Goal: Task Accomplishment & Management: Manage account settings

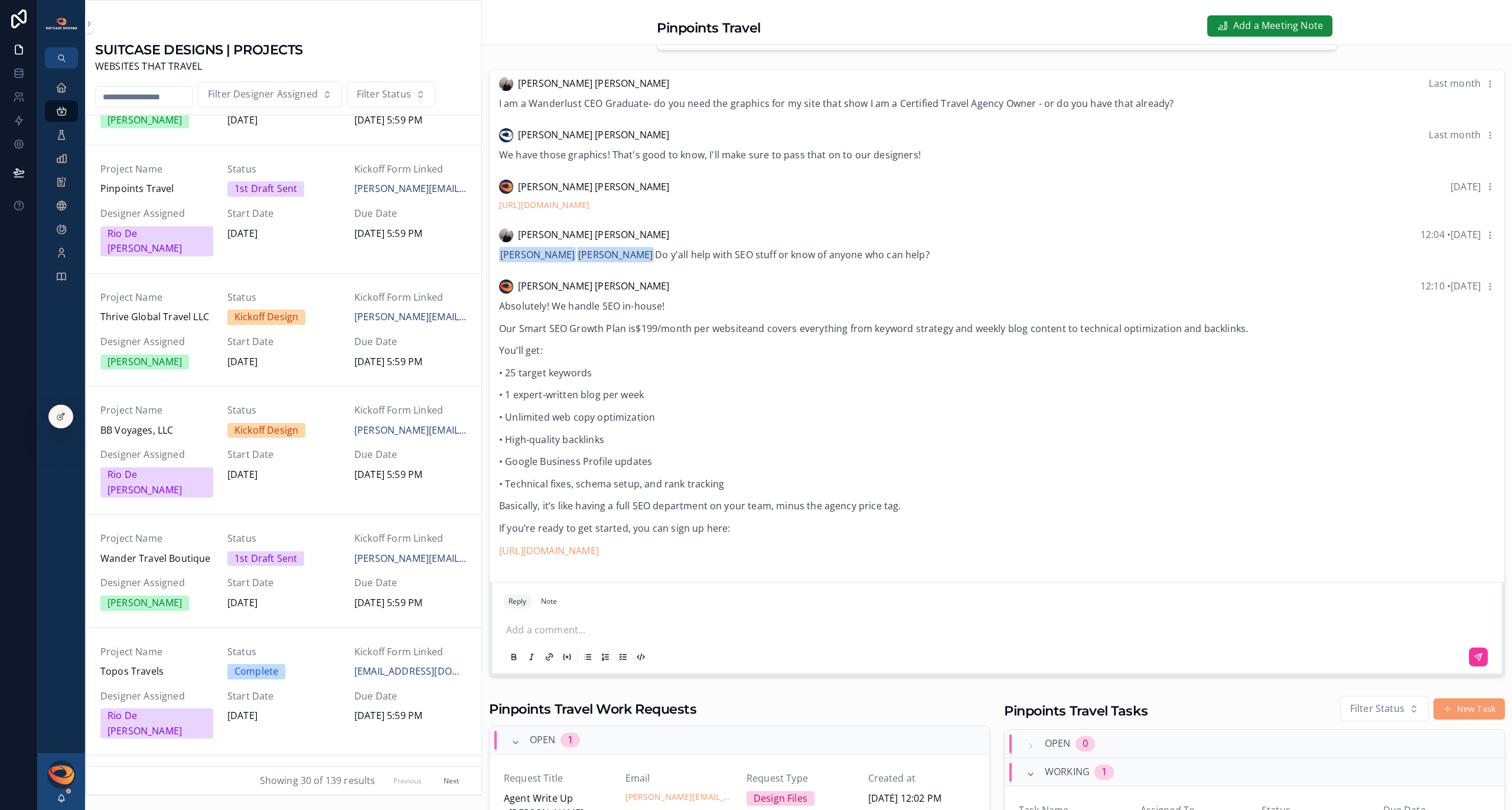
scroll to position [334, 0]
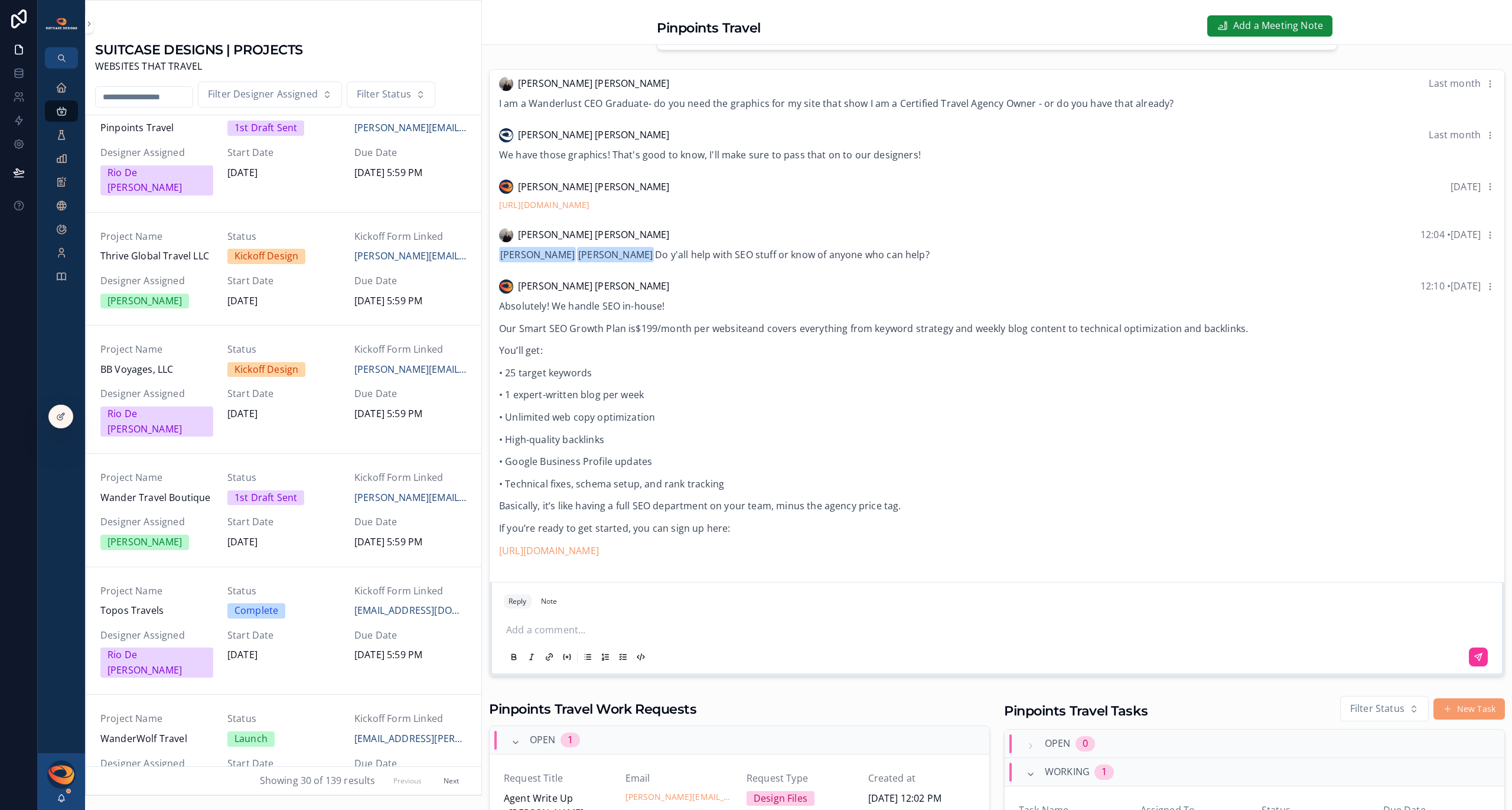
click at [118, 97] on input "scrollable content" at bounding box center [144, 96] width 97 height 16
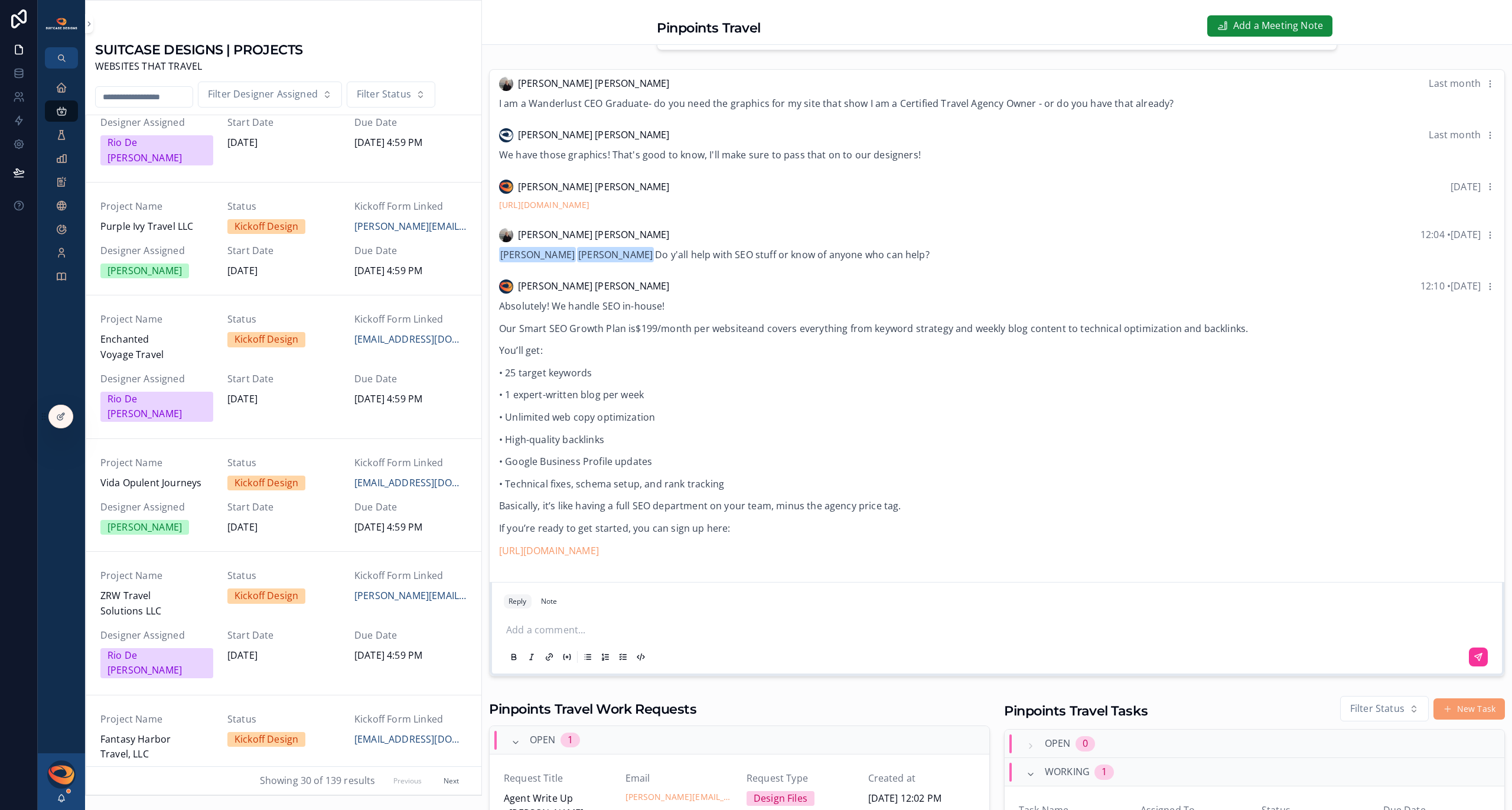
scroll to position [0, 0]
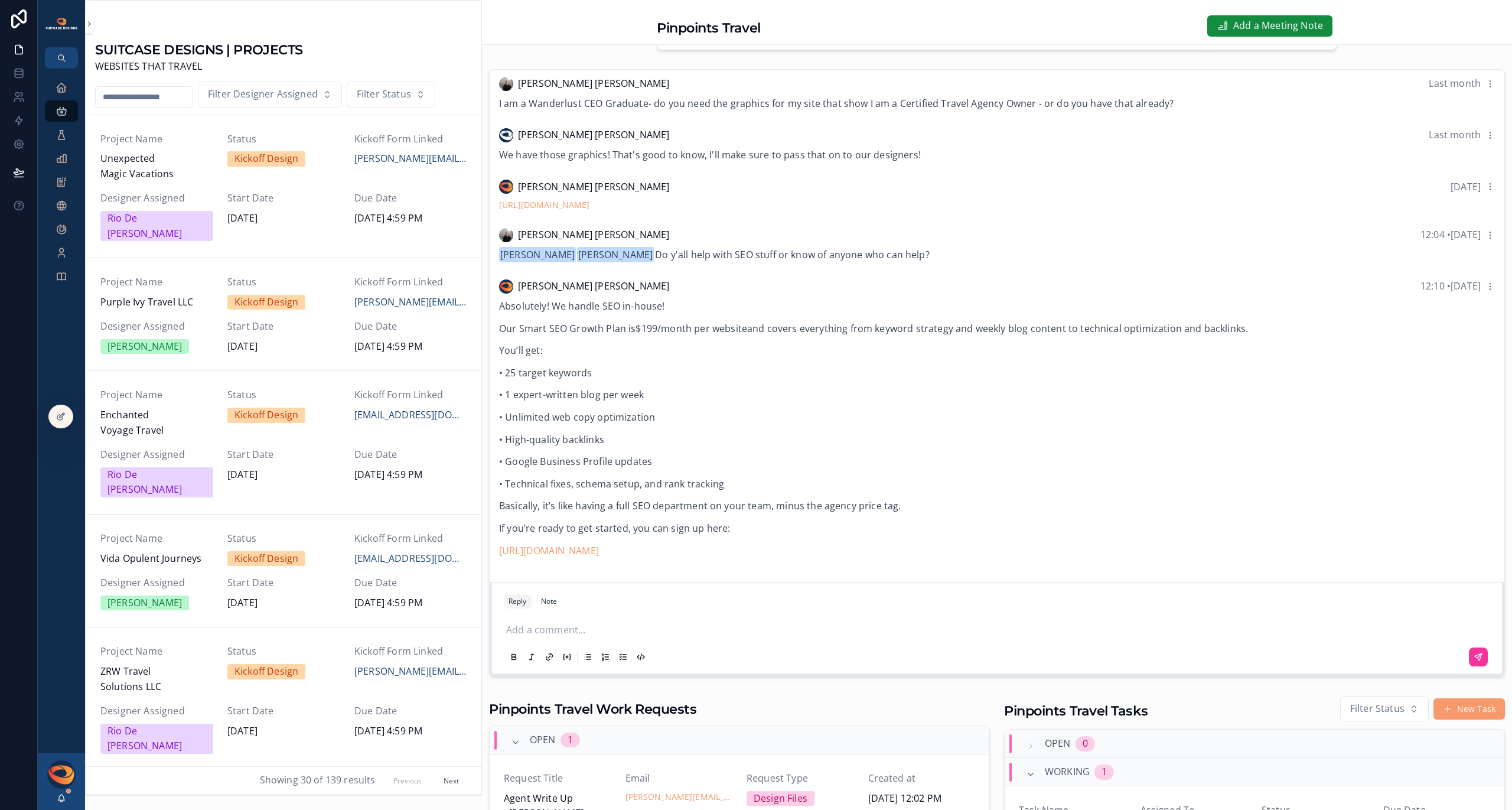
click at [361, 63] on div "SUITCASE DESIGNS | PROJECTS WEBSITES THAT TRAVEL" at bounding box center [283, 55] width 377 height 38
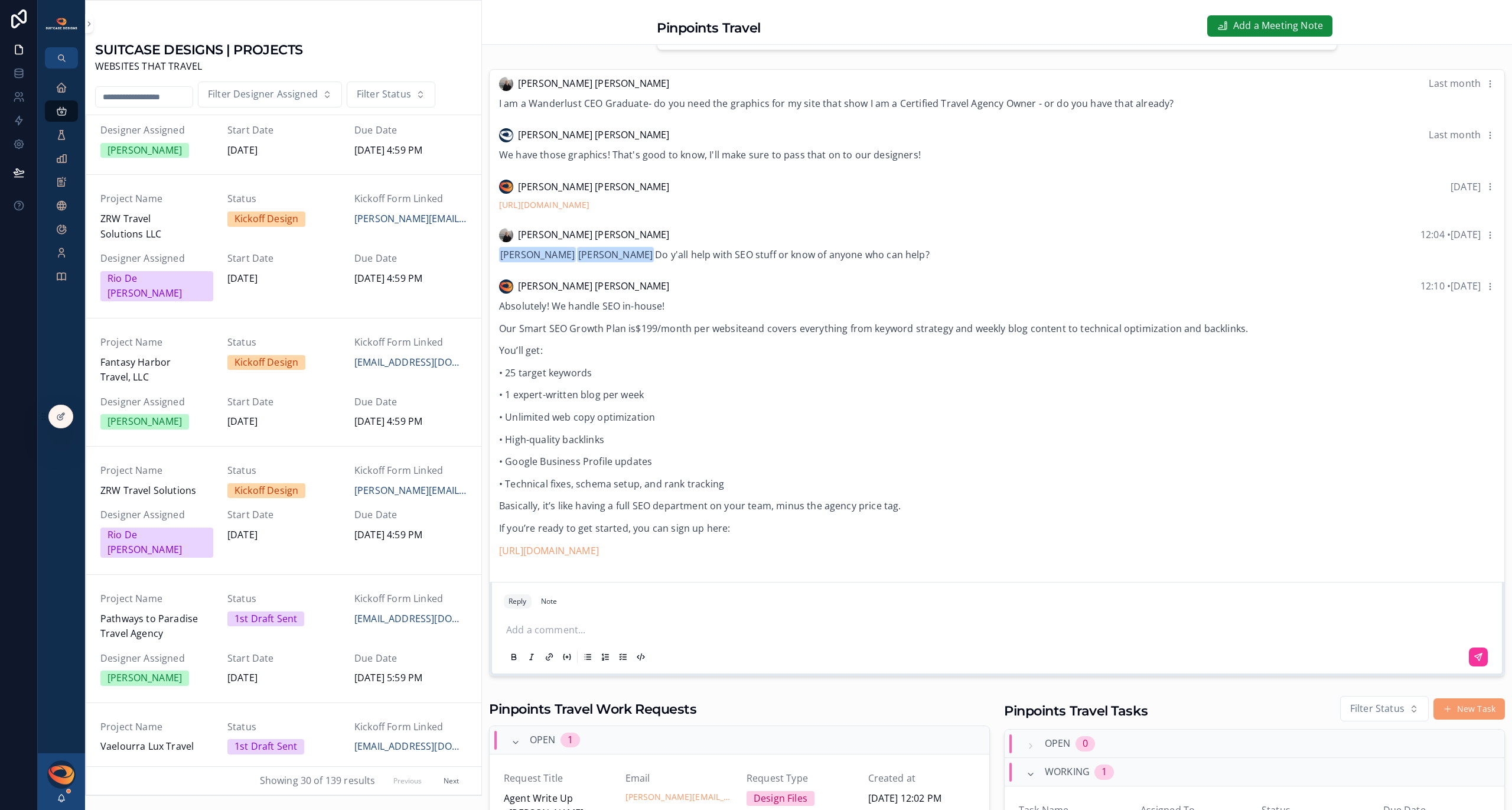
scroll to position [466, 0]
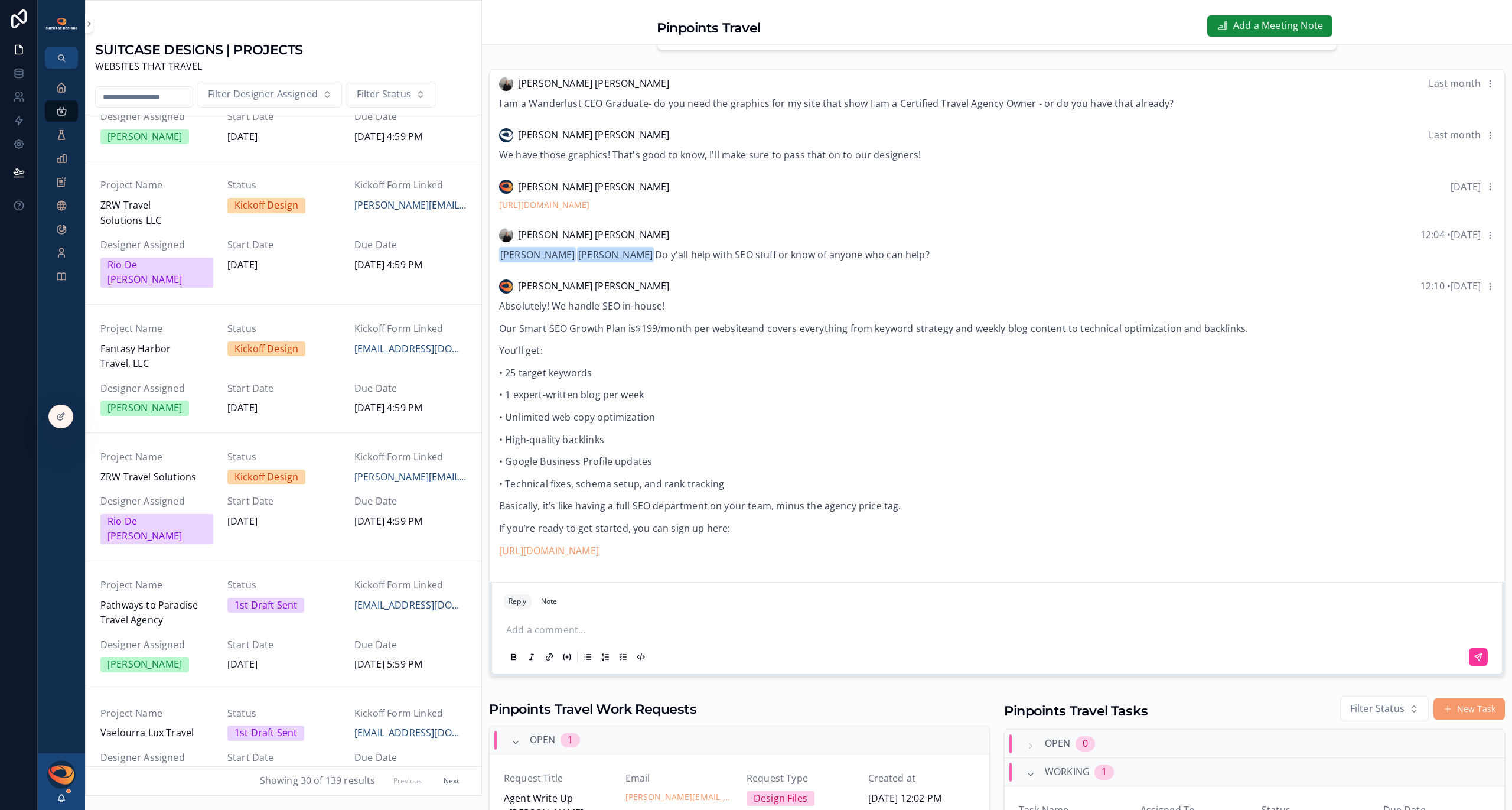
click at [193, 598] on span "Pathways to Paradise Travel Agency" at bounding box center [157, 613] width 113 height 30
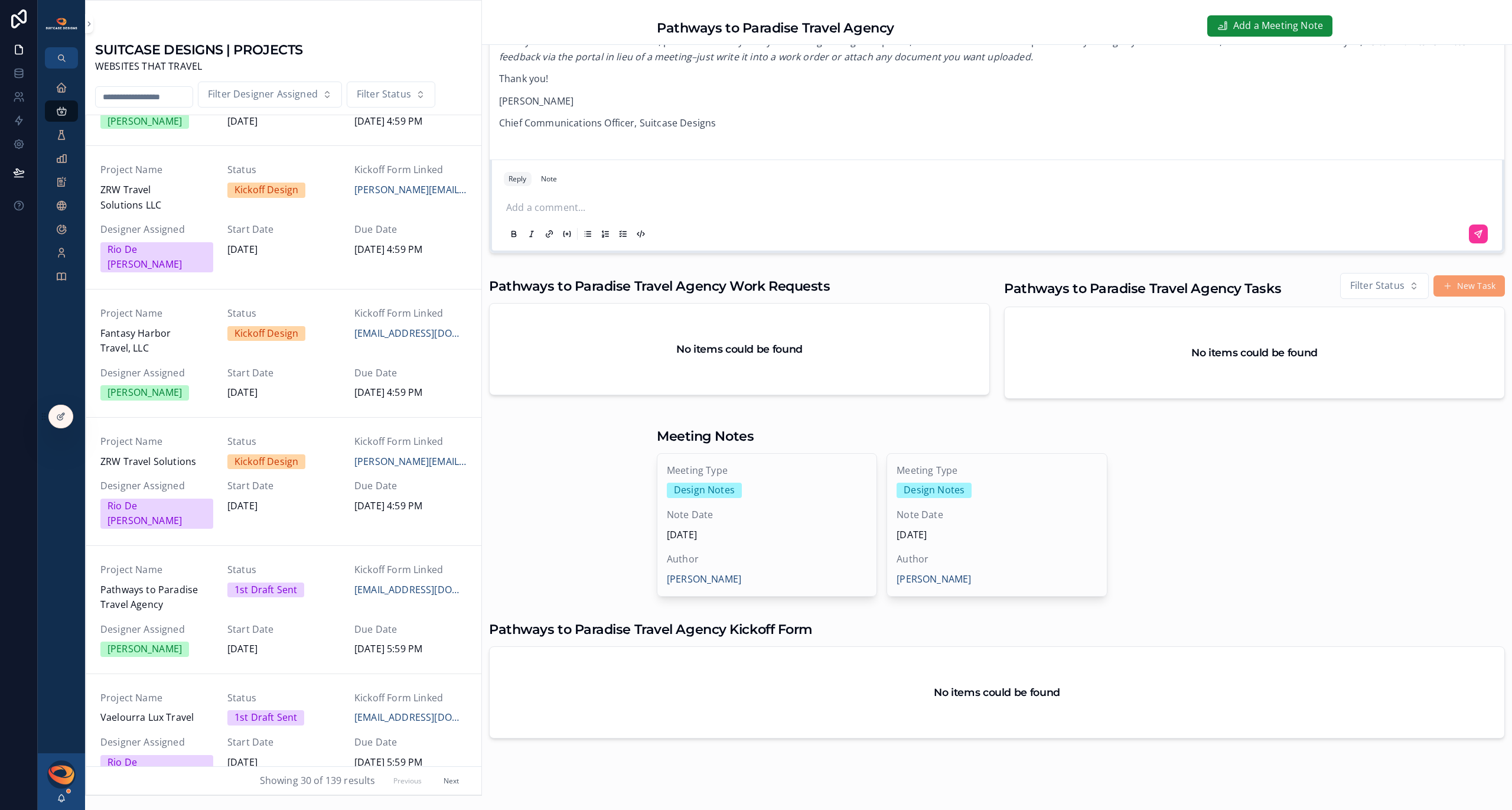
scroll to position [305, 0]
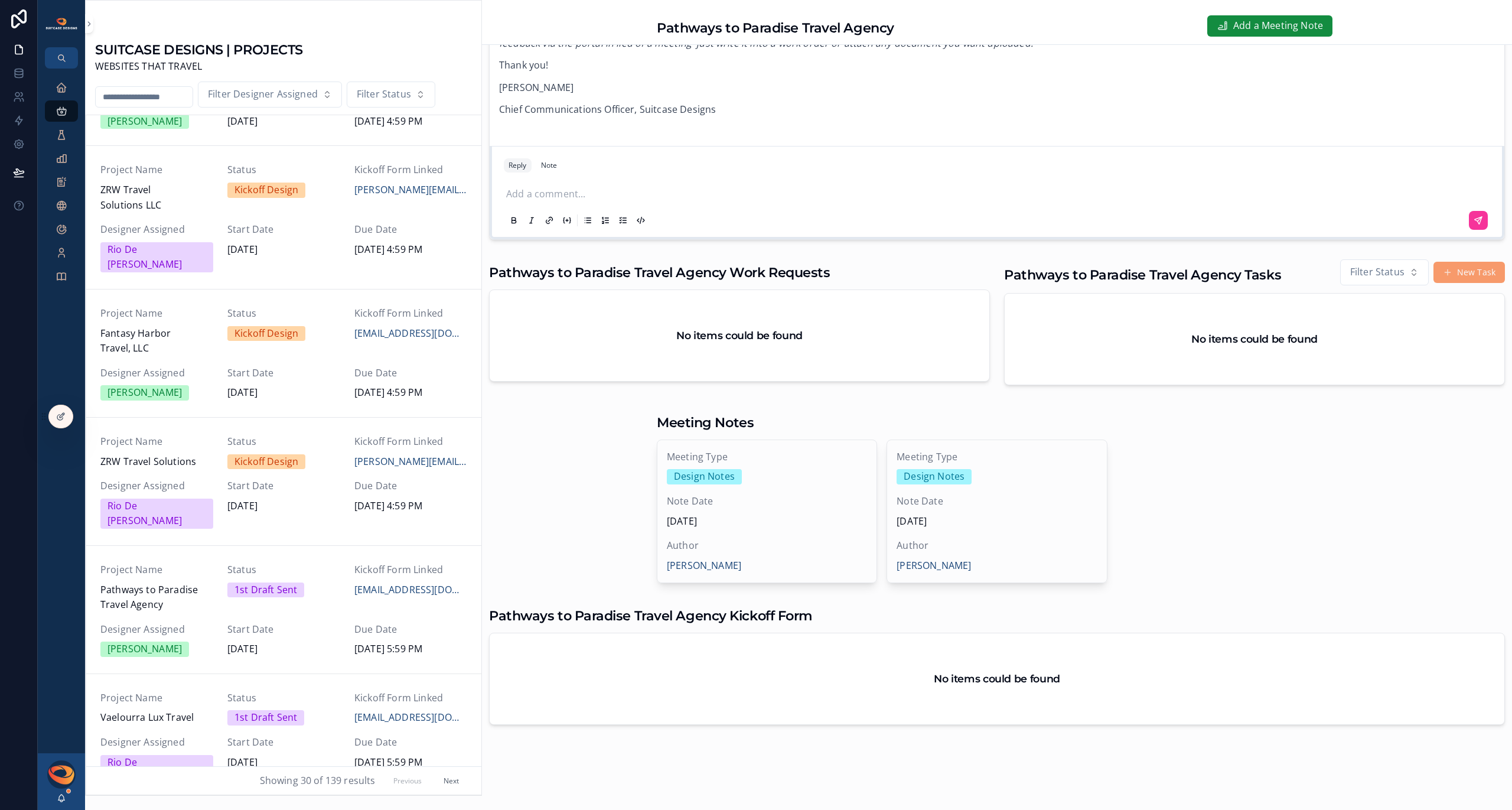
click at [778, 508] on div "Note Date [DATE]" at bounding box center [767, 511] width 201 height 35
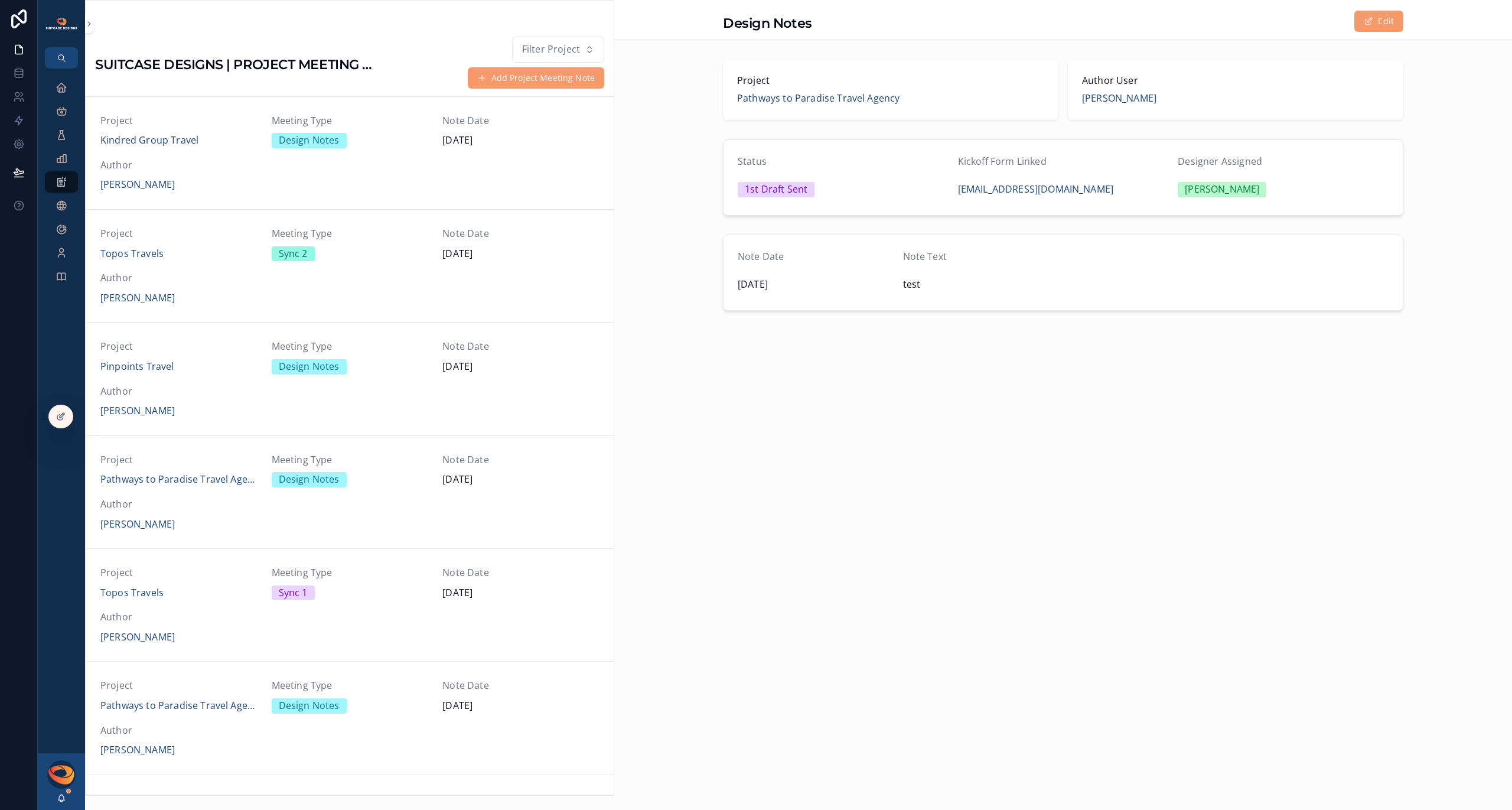
click at [851, 102] on span "Pathways to Paradise Travel Agency" at bounding box center [818, 98] width 162 height 15
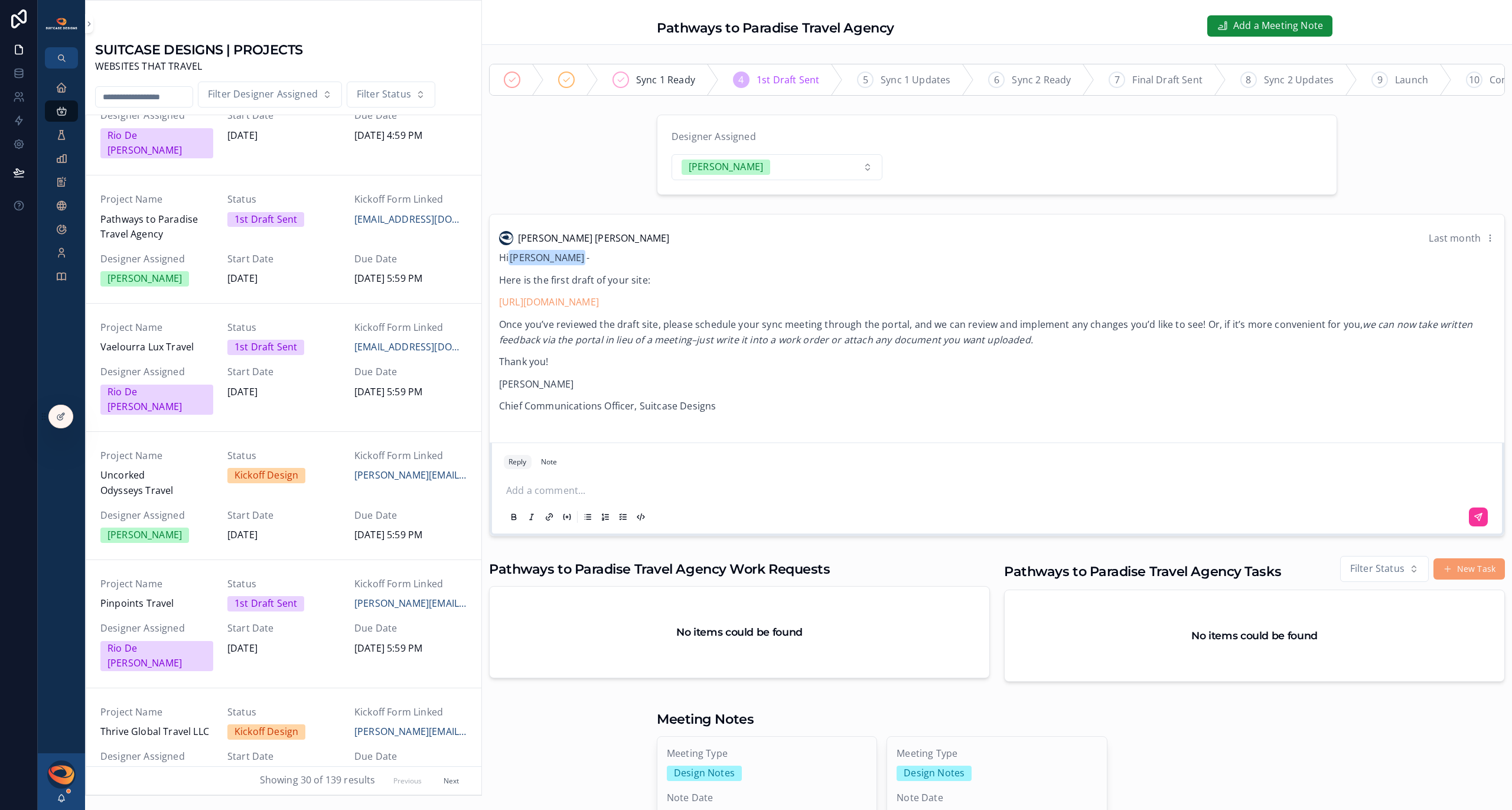
scroll to position [305, 0]
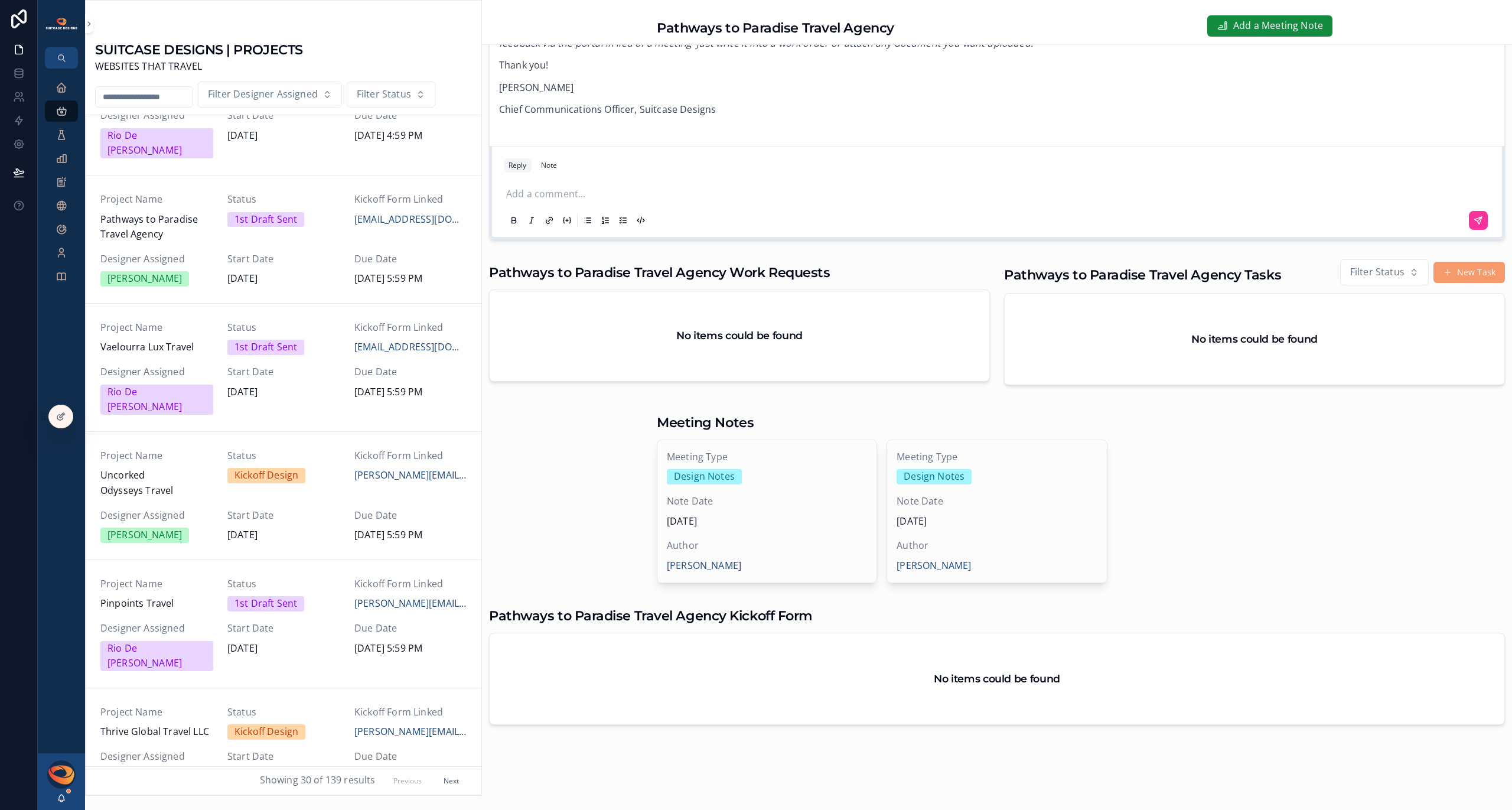
click at [964, 549] on span "Author" at bounding box center [996, 545] width 201 height 15
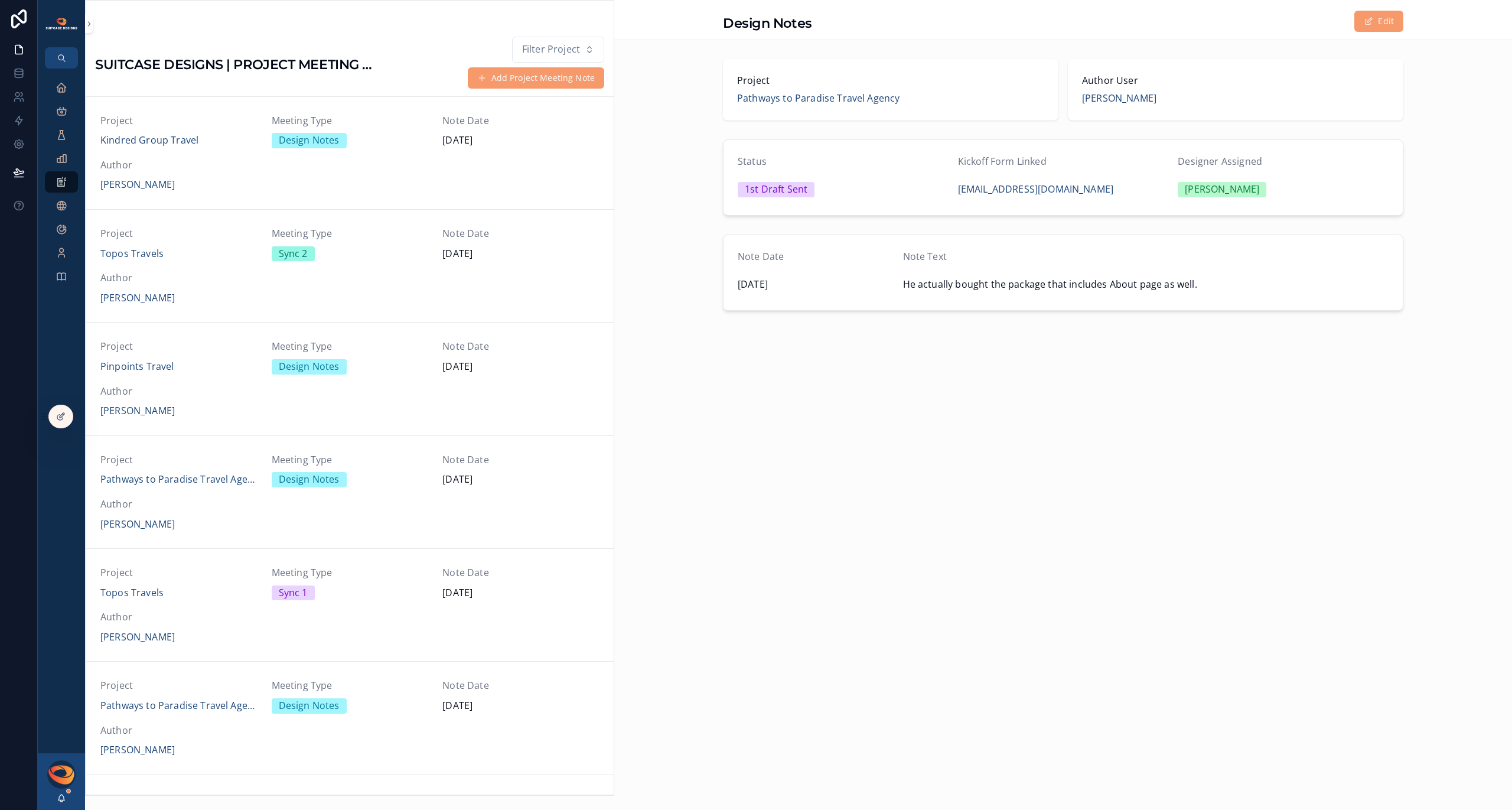
scroll to position [564, 0]
click at [822, 101] on span "Pathways to Paradise Travel Agency" at bounding box center [818, 98] width 162 height 15
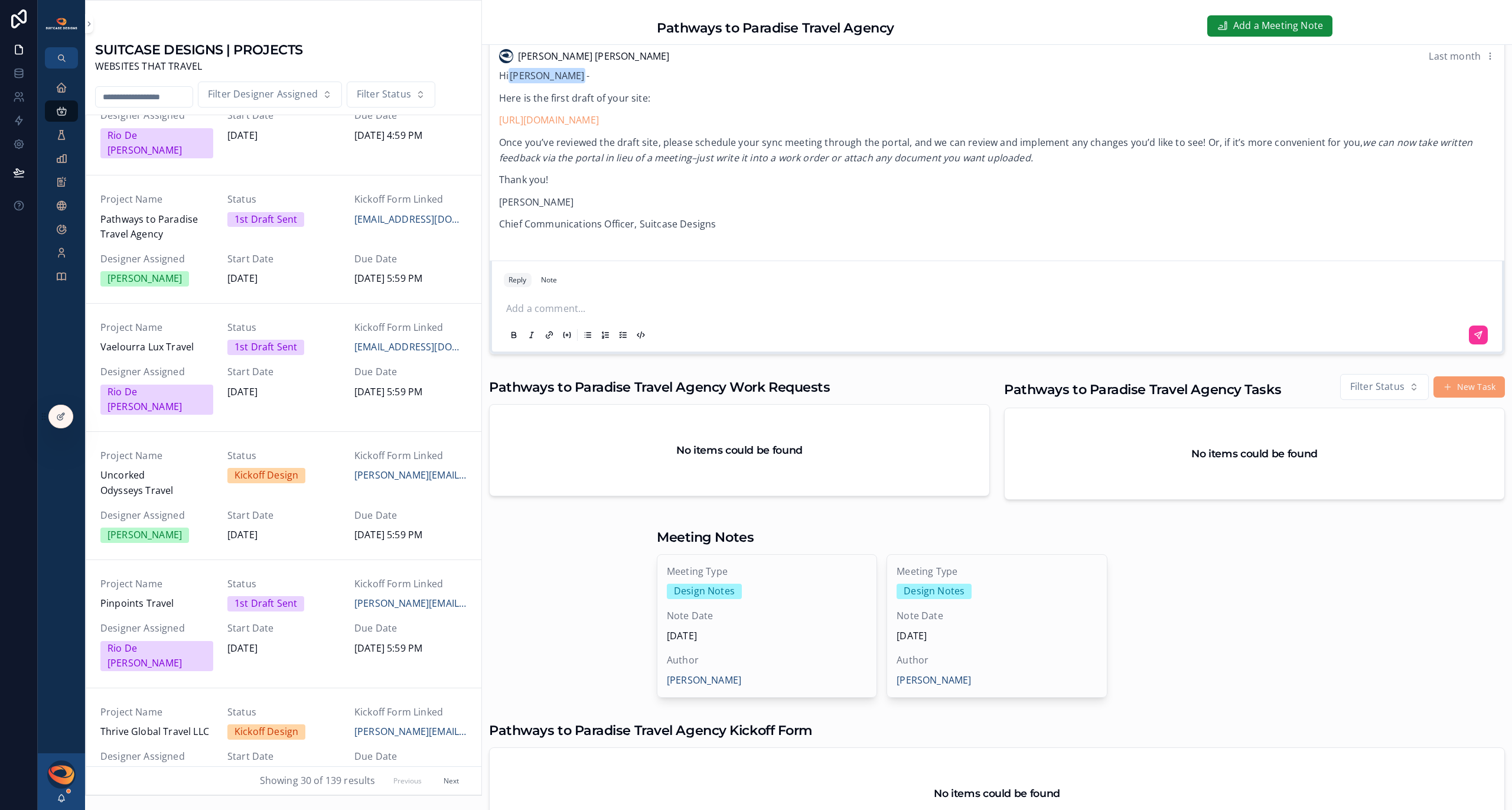
scroll to position [304, 0]
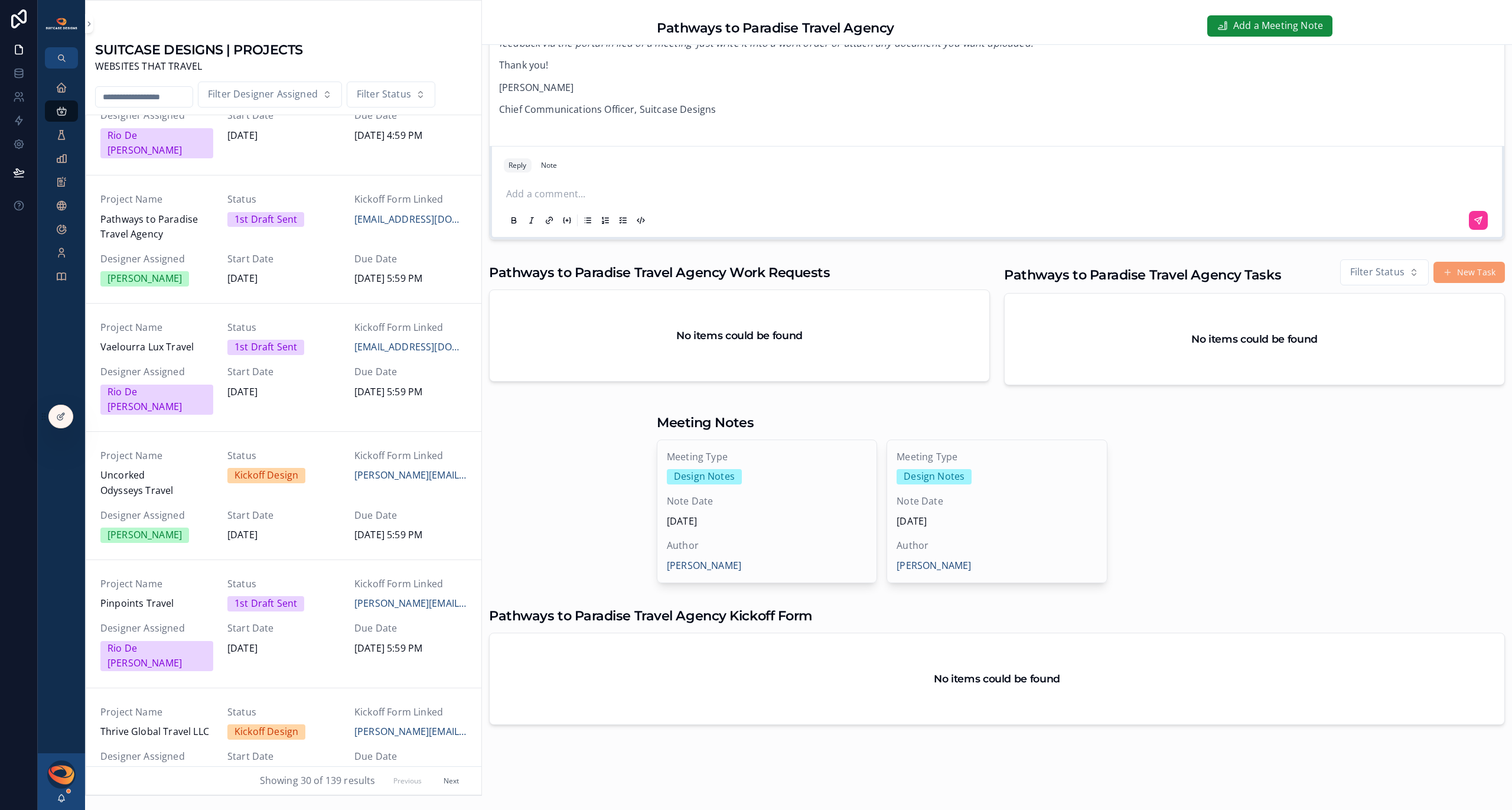
click at [990, 511] on div "Note Date [DATE]" at bounding box center [996, 511] width 201 height 35
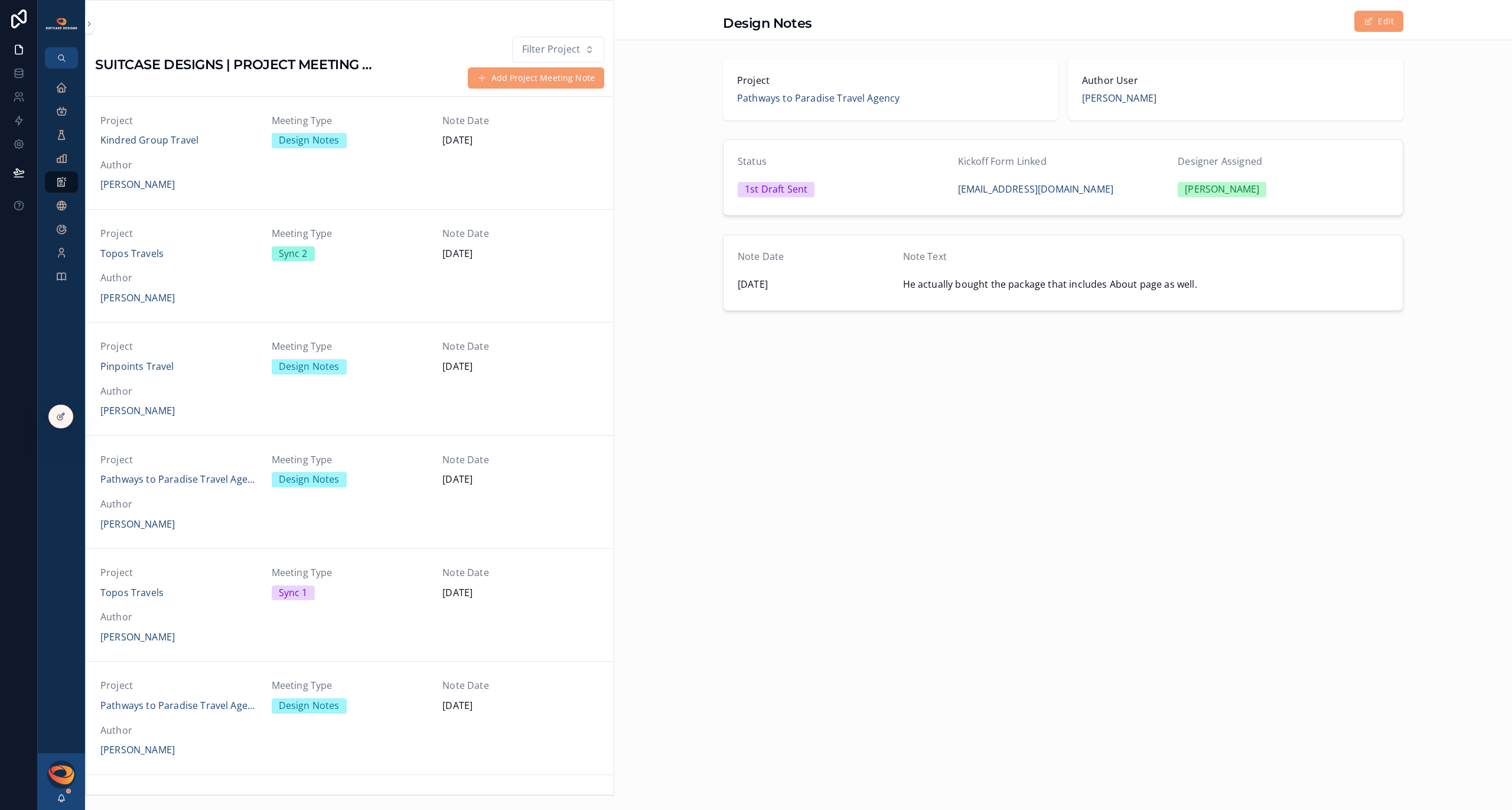
scroll to position [564, 0]
click at [1367, 22] on span "scrollable content" at bounding box center [1369, 21] width 10 height 10
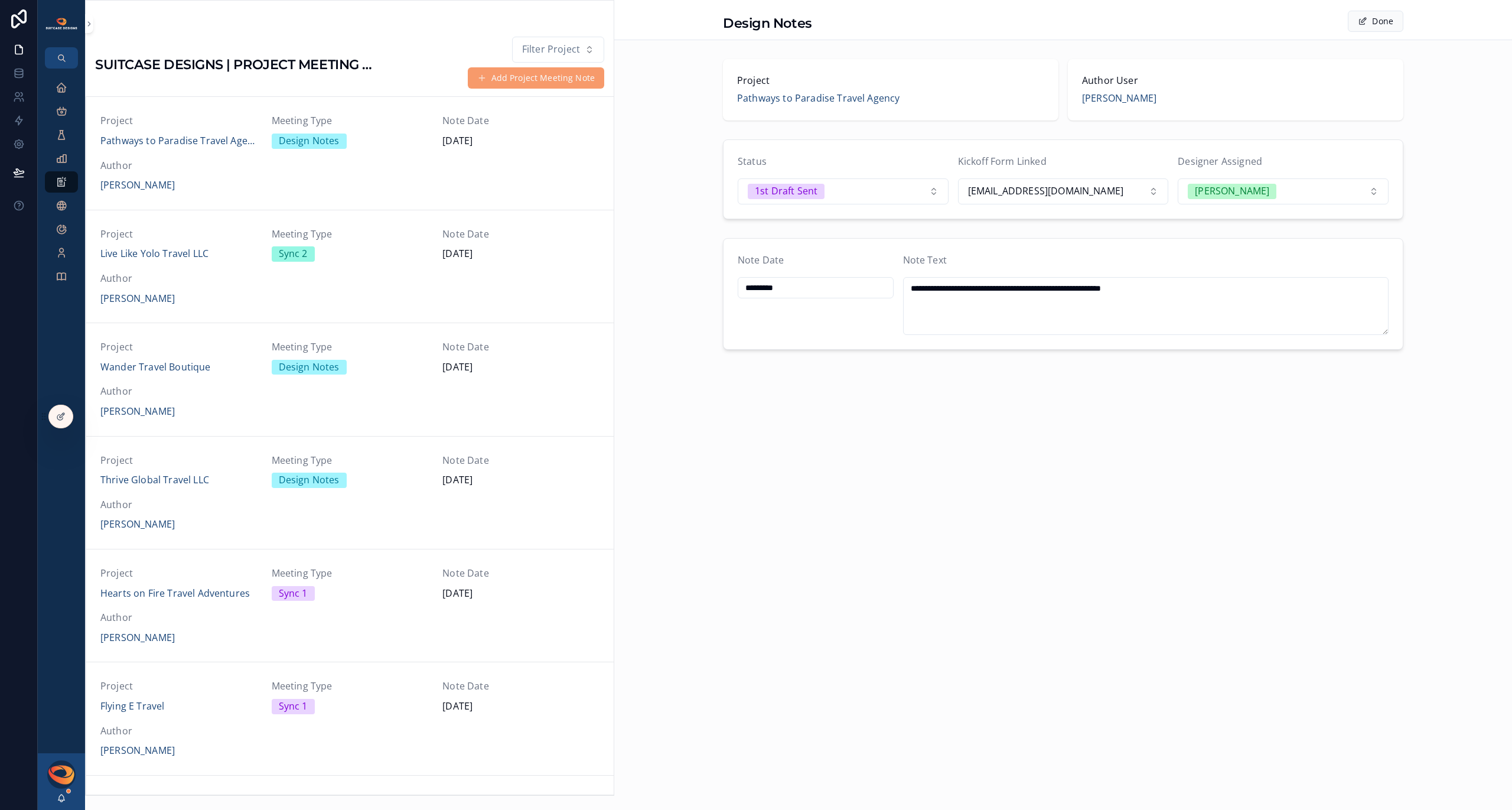
click at [1368, 21] on button "Done" at bounding box center [1375, 21] width 55 height 21
click at [210, 144] on span "Pathways to Paradise Travel Agency" at bounding box center [179, 141] width 157 height 15
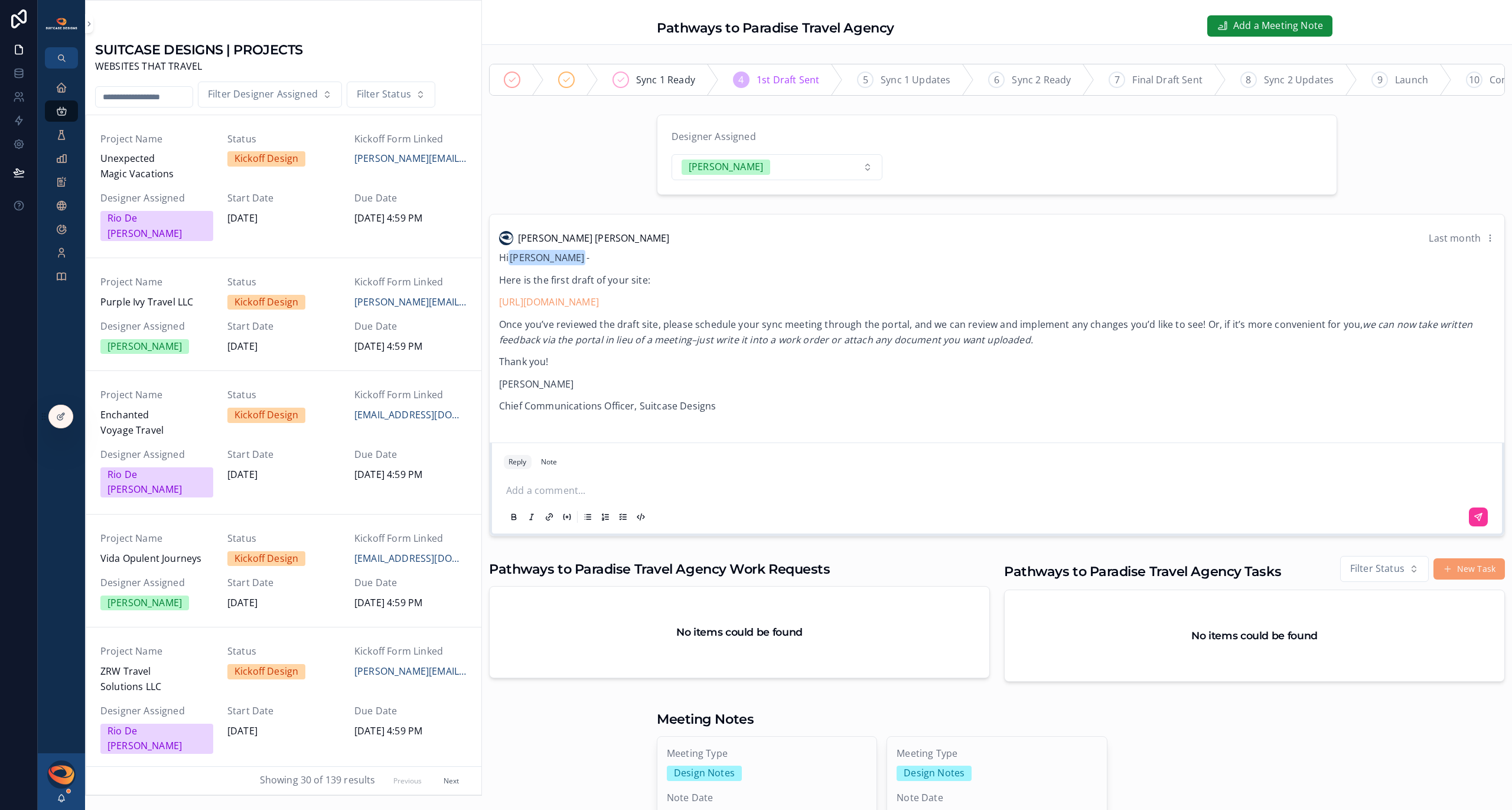
scroll to position [851, 0]
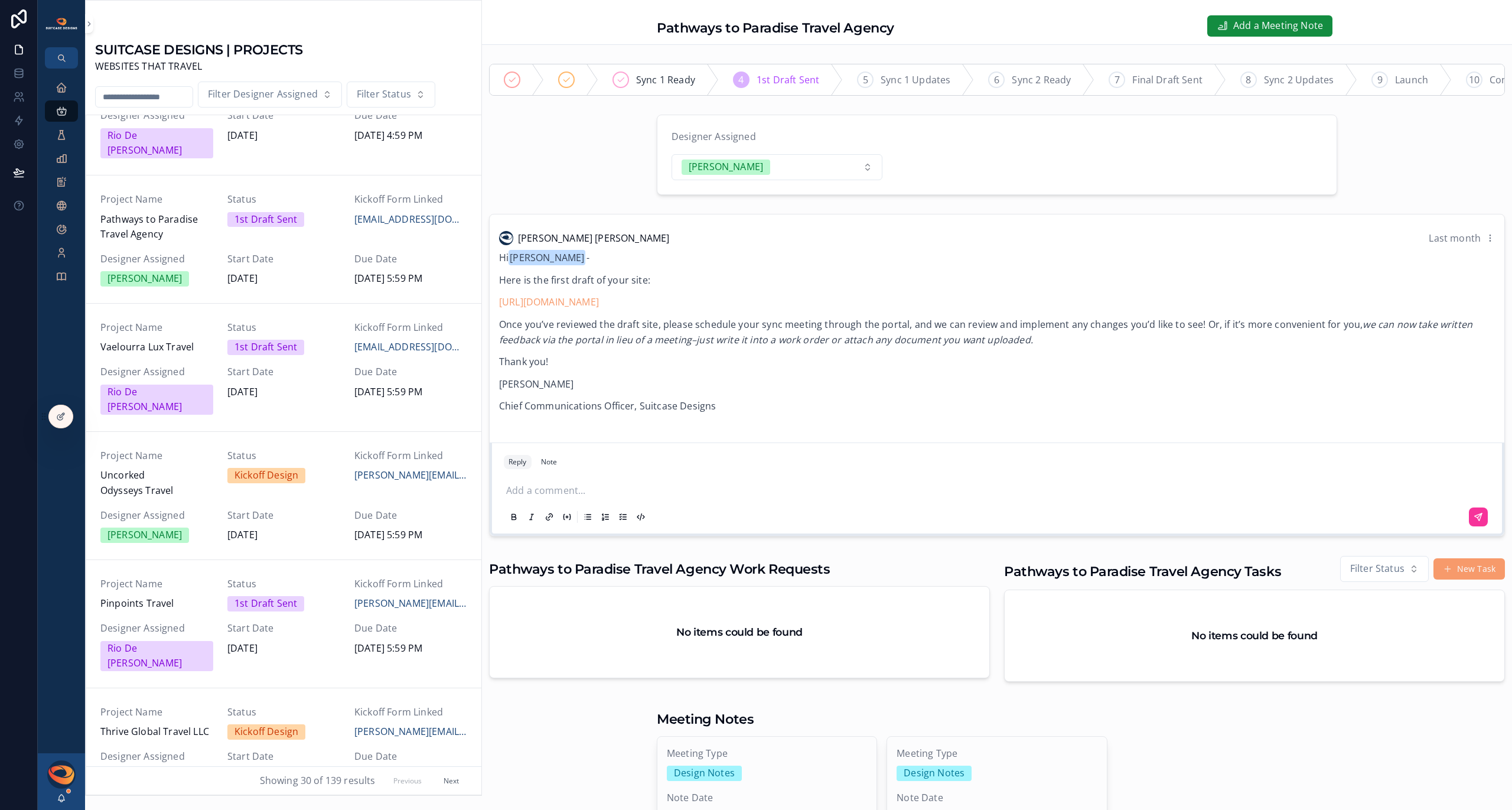
click at [1249, 31] on span "Add a Meeting Note" at bounding box center [1277, 26] width 90 height 15
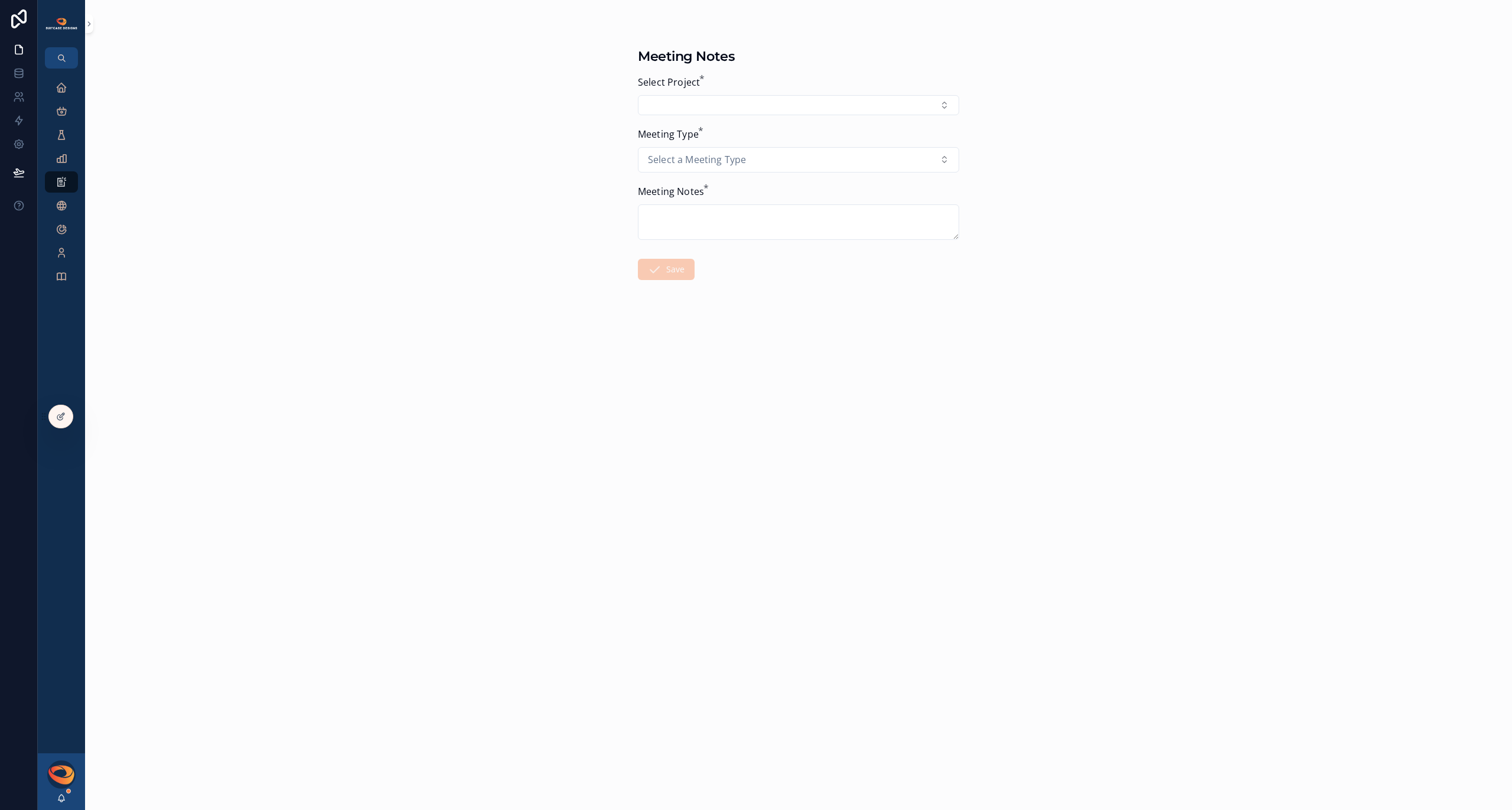
click at [795, 107] on button "Select Button" at bounding box center [798, 105] width 321 height 20
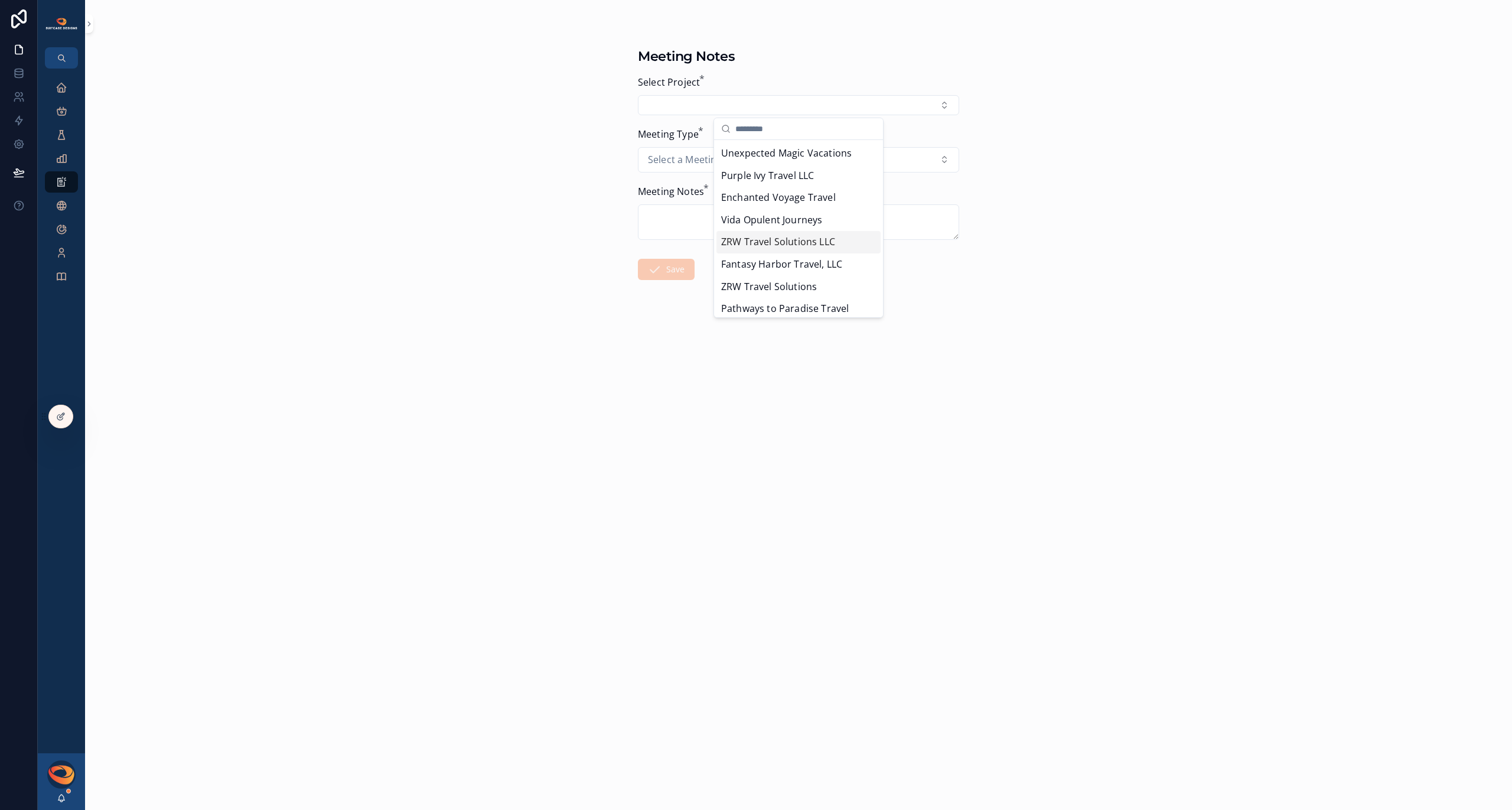
scroll to position [15, 0]
click at [785, 296] on span "Pathways to Paradise Travel Agency" at bounding box center [791, 301] width 141 height 30
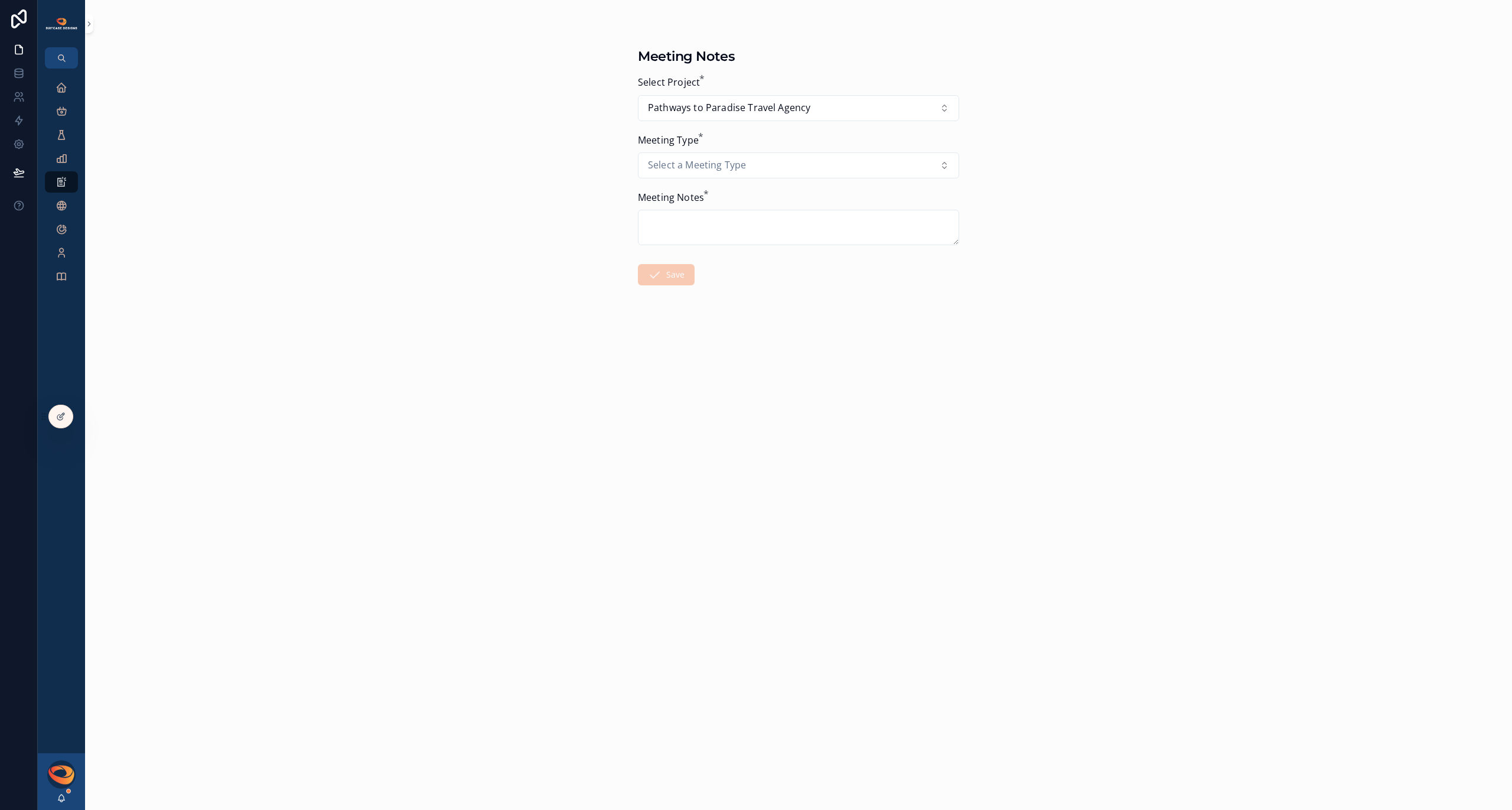
click at [776, 171] on button "Select a Meeting Type" at bounding box center [798, 165] width 321 height 26
click at [769, 276] on div "Design Notes" at bounding box center [759, 283] width 61 height 15
click at [734, 225] on textarea "scrollable content" at bounding box center [798, 227] width 321 height 35
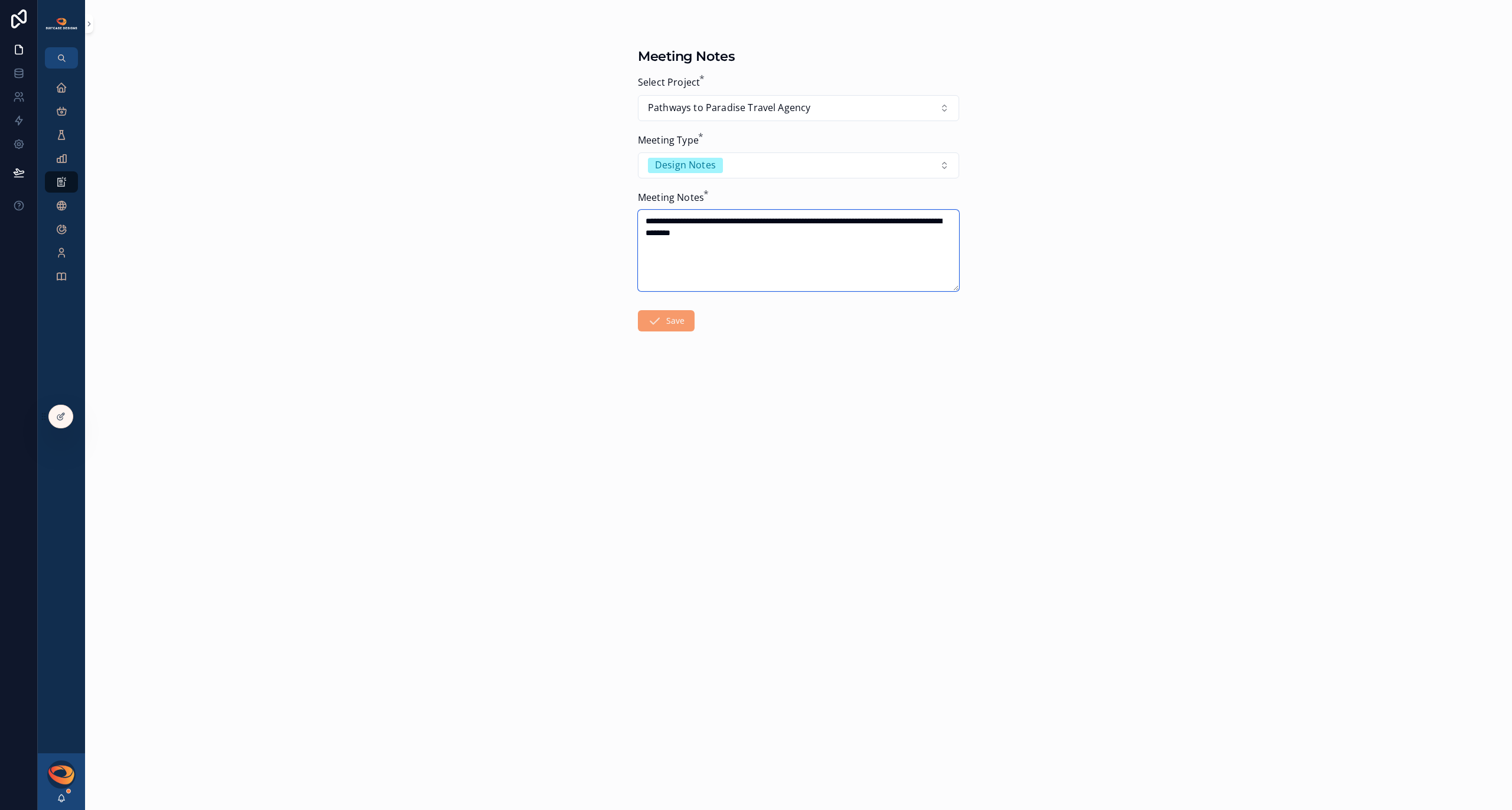
click at [913, 222] on textarea "**********" at bounding box center [798, 250] width 321 height 82
type textarea "**********"
click at [689, 319] on button "Save" at bounding box center [666, 321] width 57 height 21
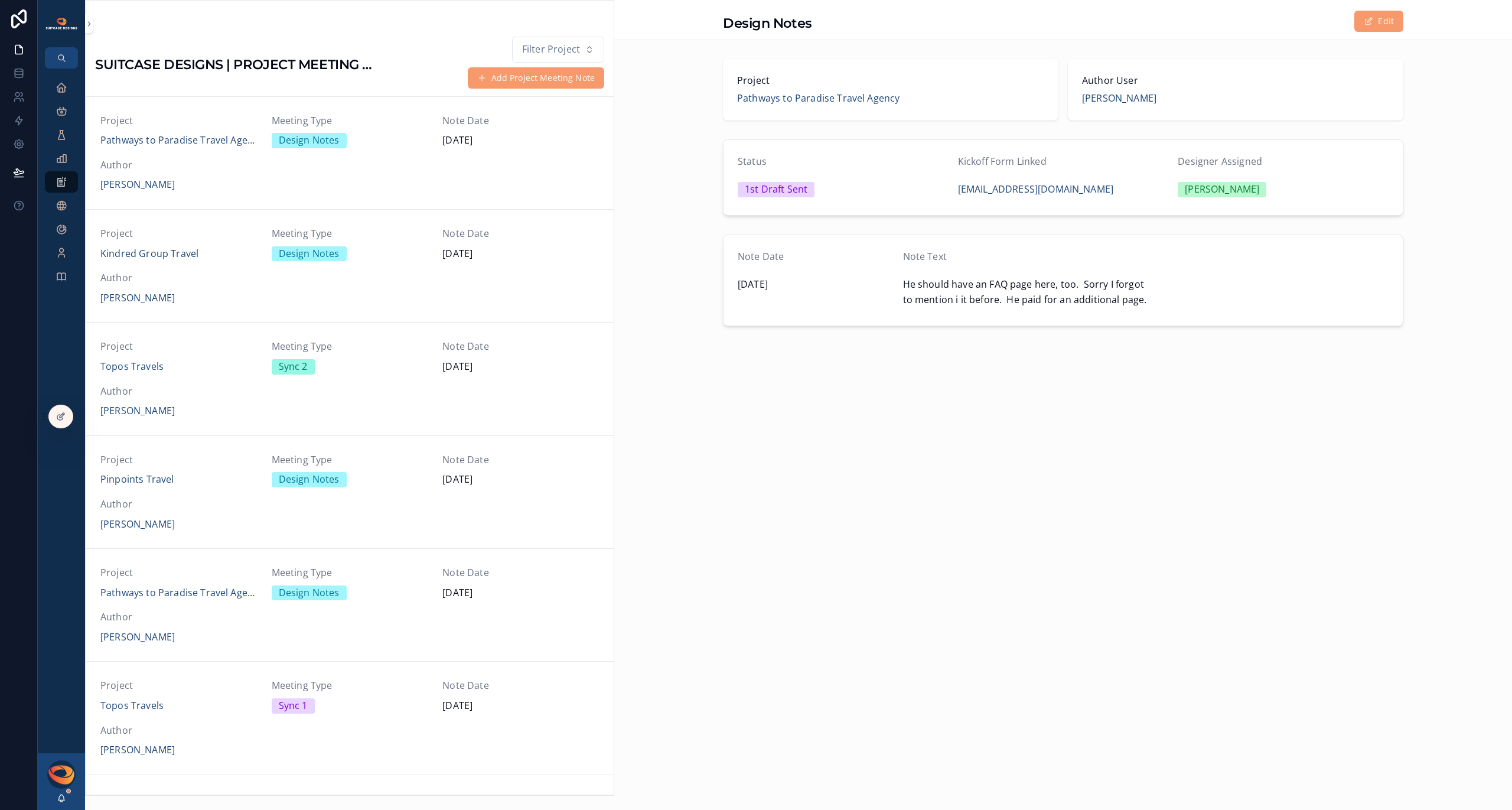
click at [193, 143] on span "Pathways to Paradise Travel Agency" at bounding box center [179, 140] width 157 height 15
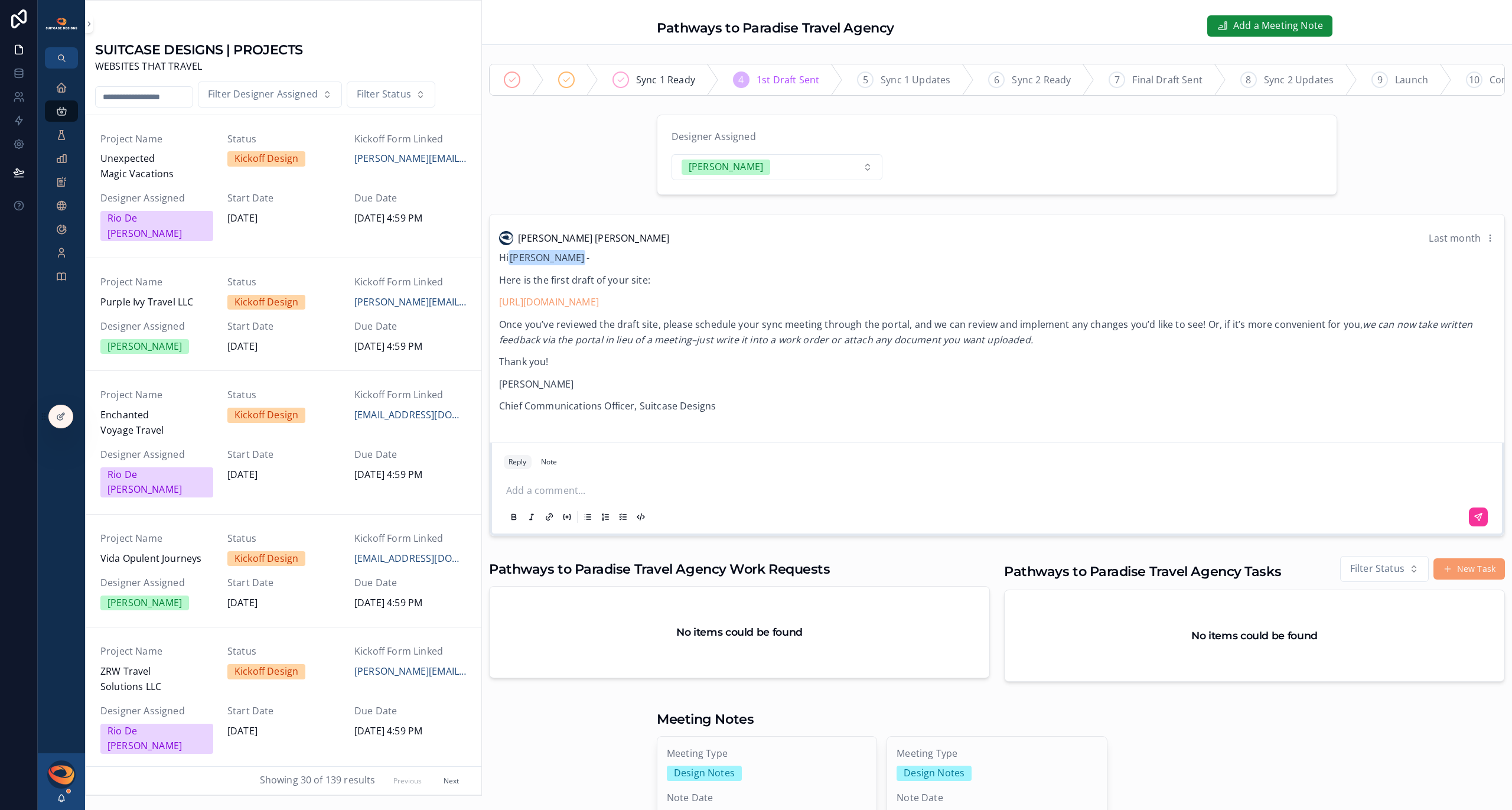
scroll to position [851, 0]
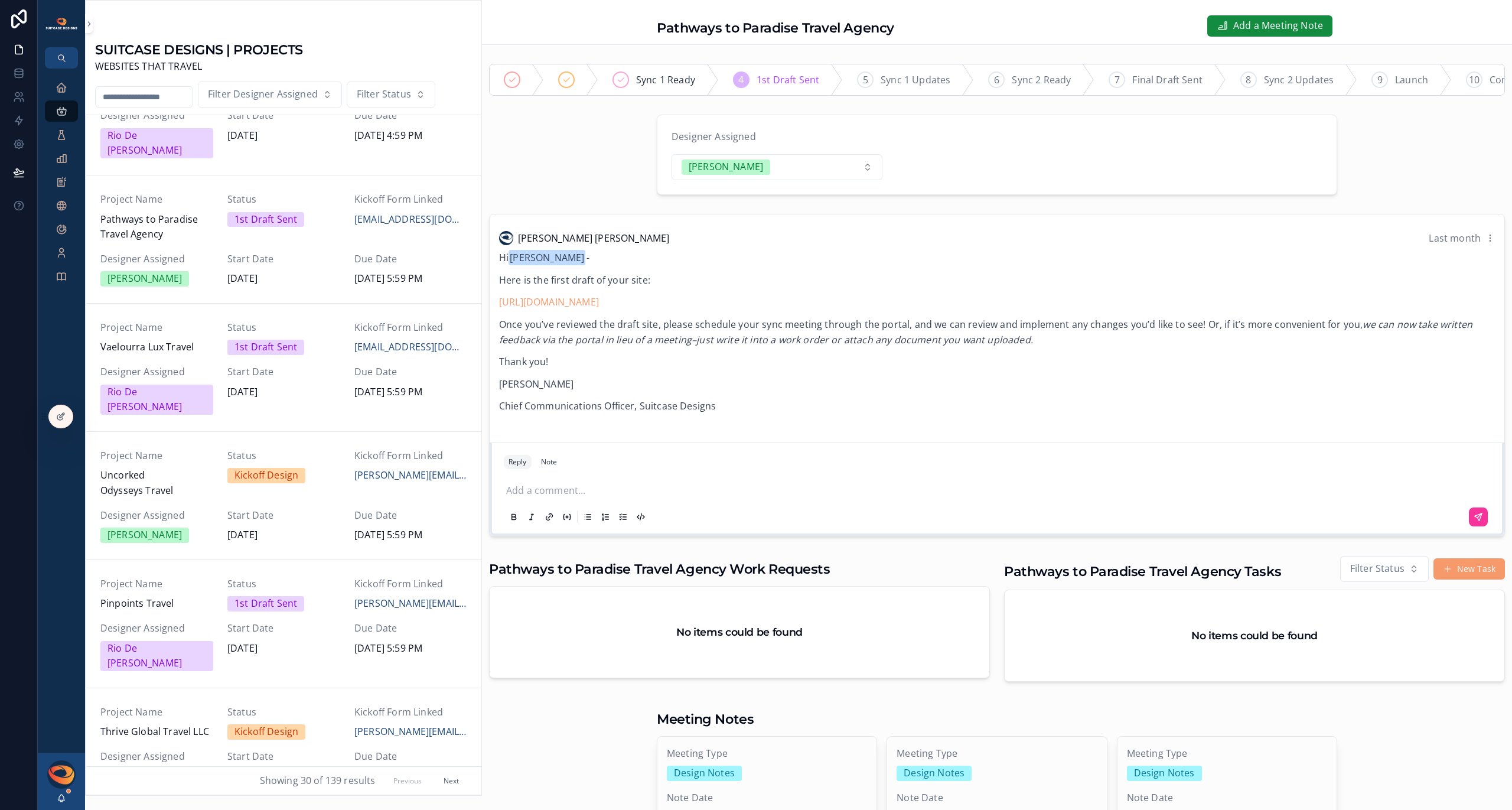
click at [555, 495] on p "scrollable content" at bounding box center [999, 491] width 986 height 15
click at [19, 100] on icon at bounding box center [18, 96] width 12 height 12
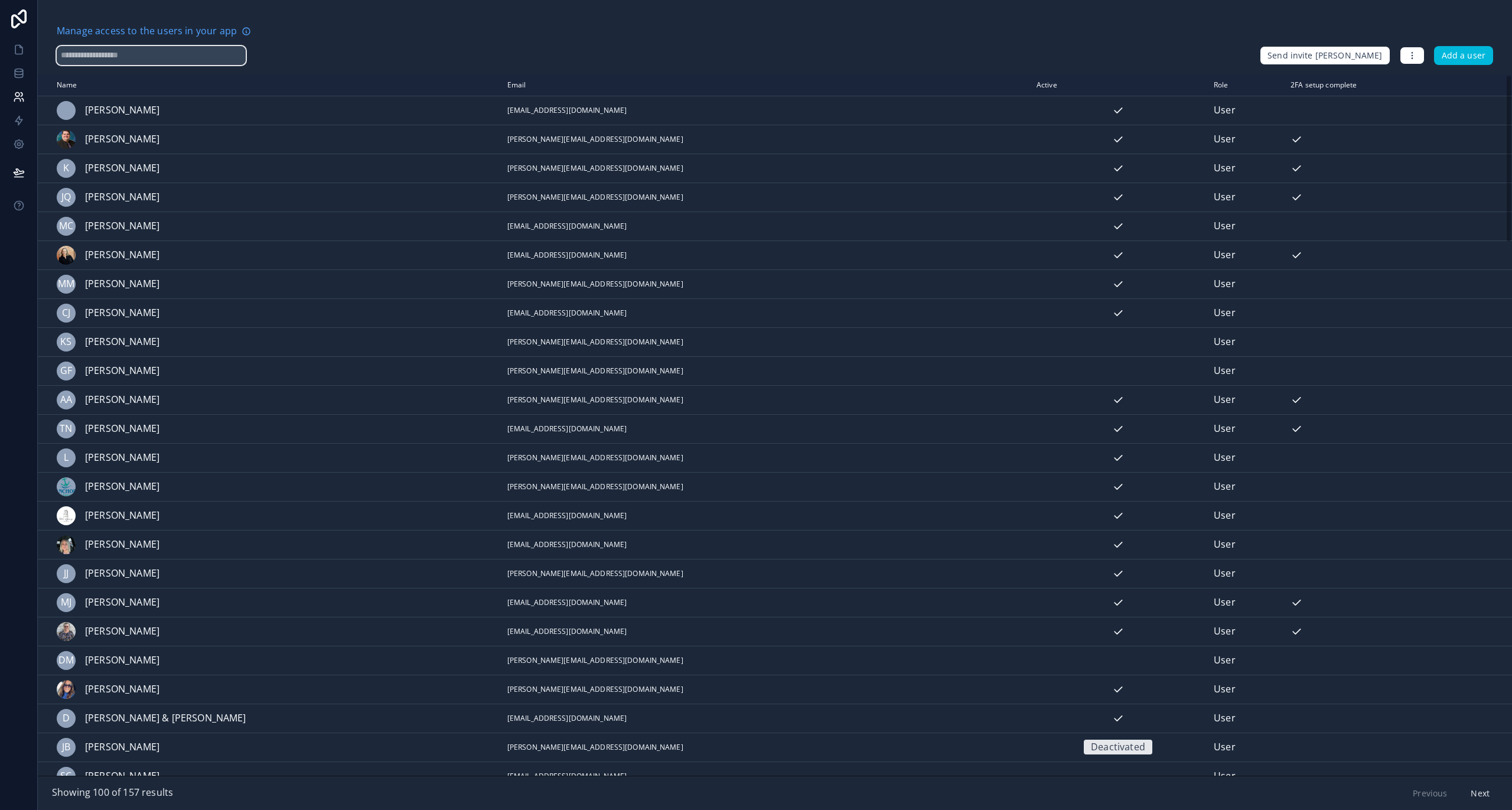
click at [99, 59] on input "text" at bounding box center [151, 55] width 189 height 19
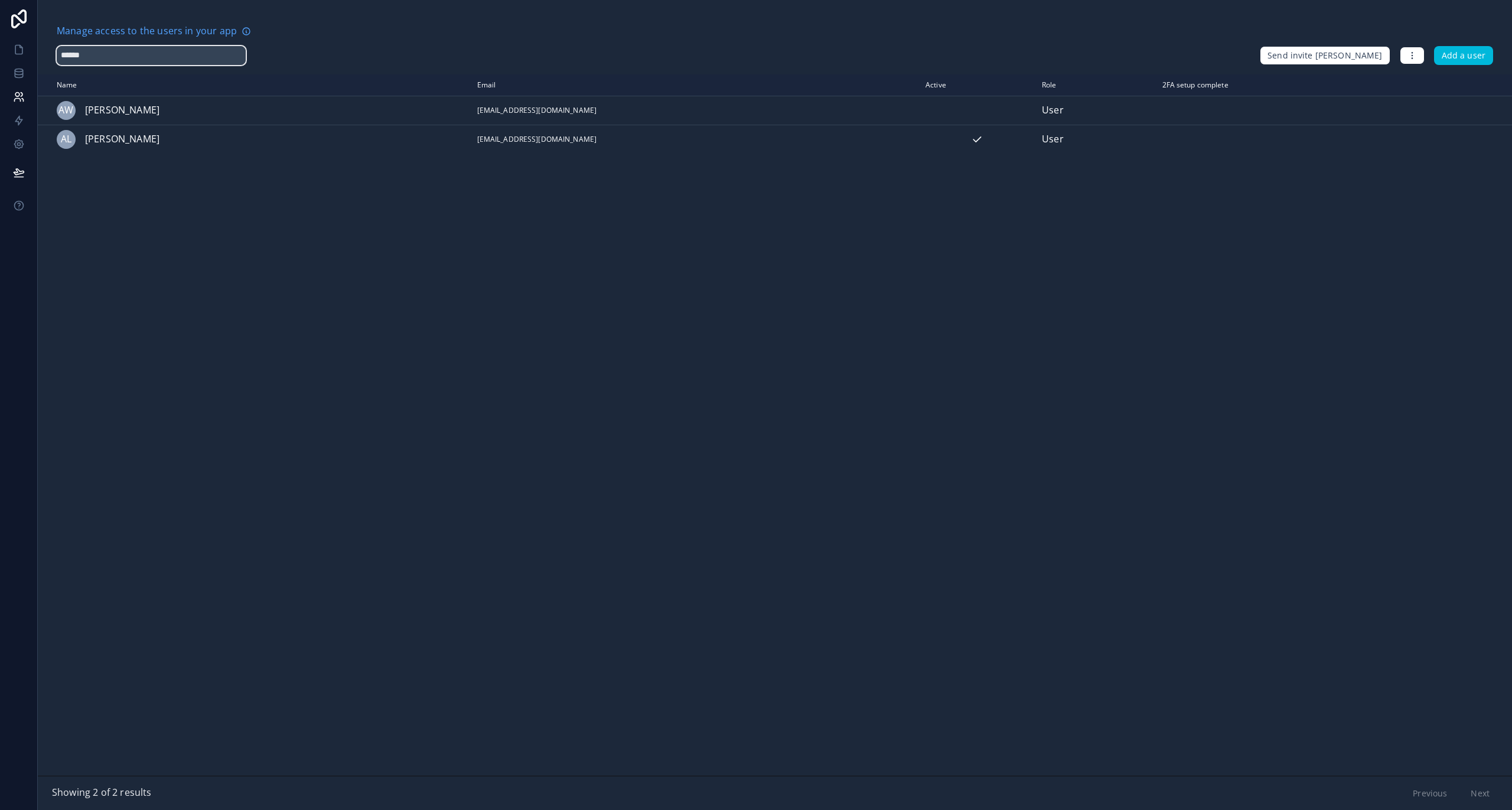
type input "******"
click at [0, 0] on icon "scrollable content" at bounding box center [0, 0] width 0 height 0
click at [946, 318] on div "Name Email Active Role 2FA setup complete [DOMAIN_NAME] AW [PERSON_NAME] [EMAIL…" at bounding box center [775, 425] width 1474 height 701
click at [0, 0] on icon "scrollable content" at bounding box center [0, 0] width 0 height 0
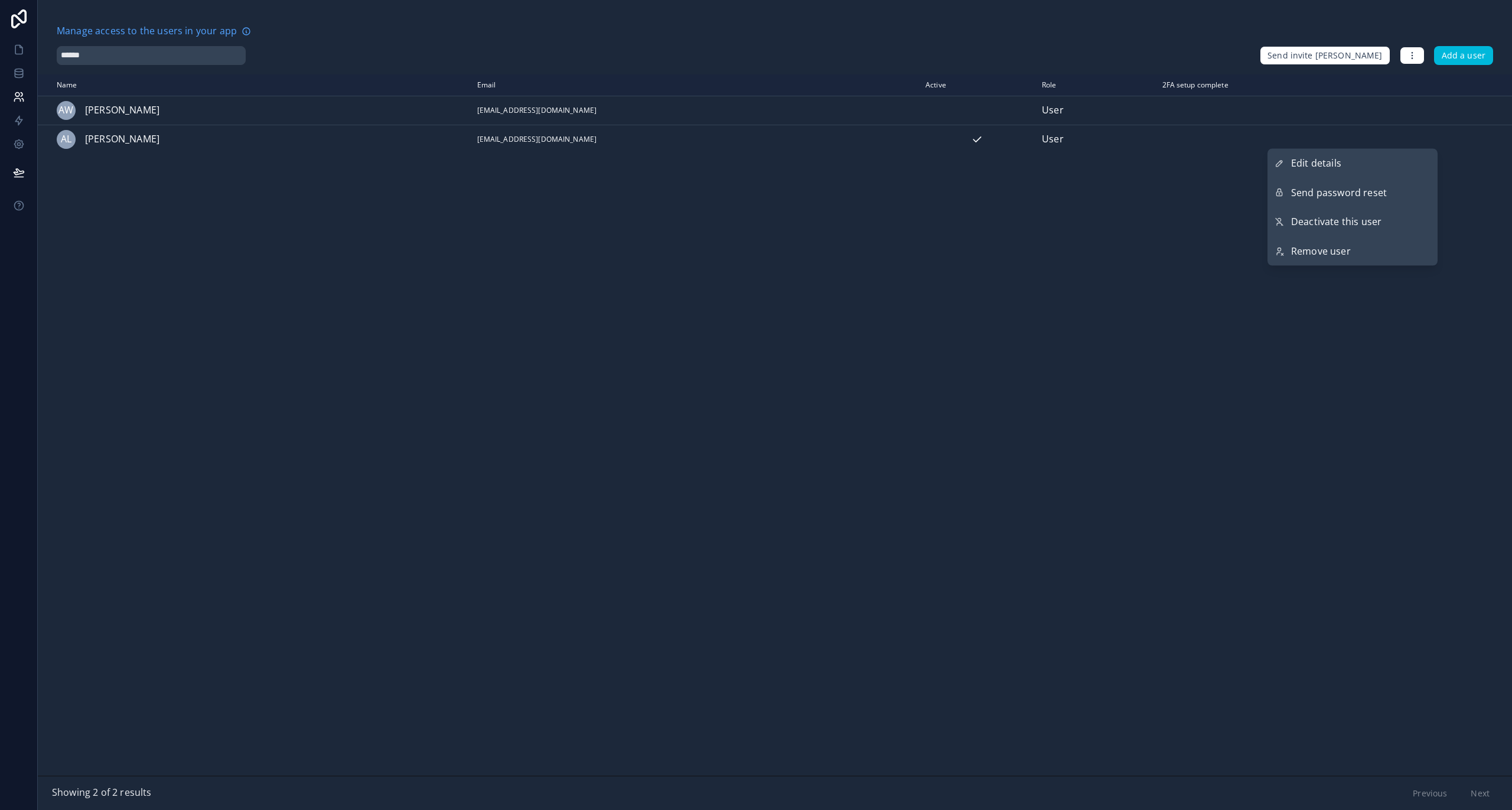
click at [1360, 193] on span "Send password reset" at bounding box center [1338, 192] width 96 height 15
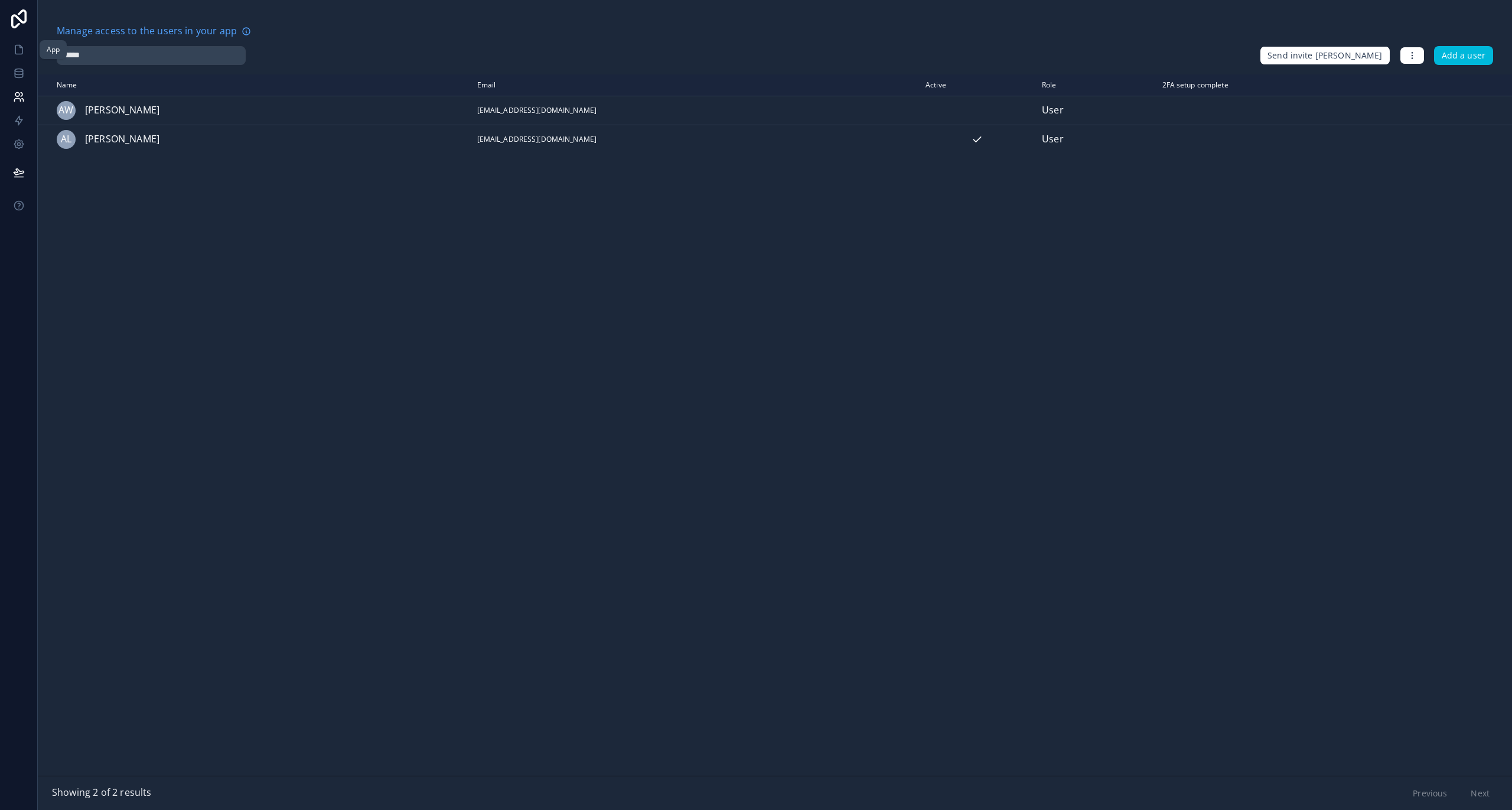
click at [18, 55] on icon at bounding box center [18, 49] width 12 height 12
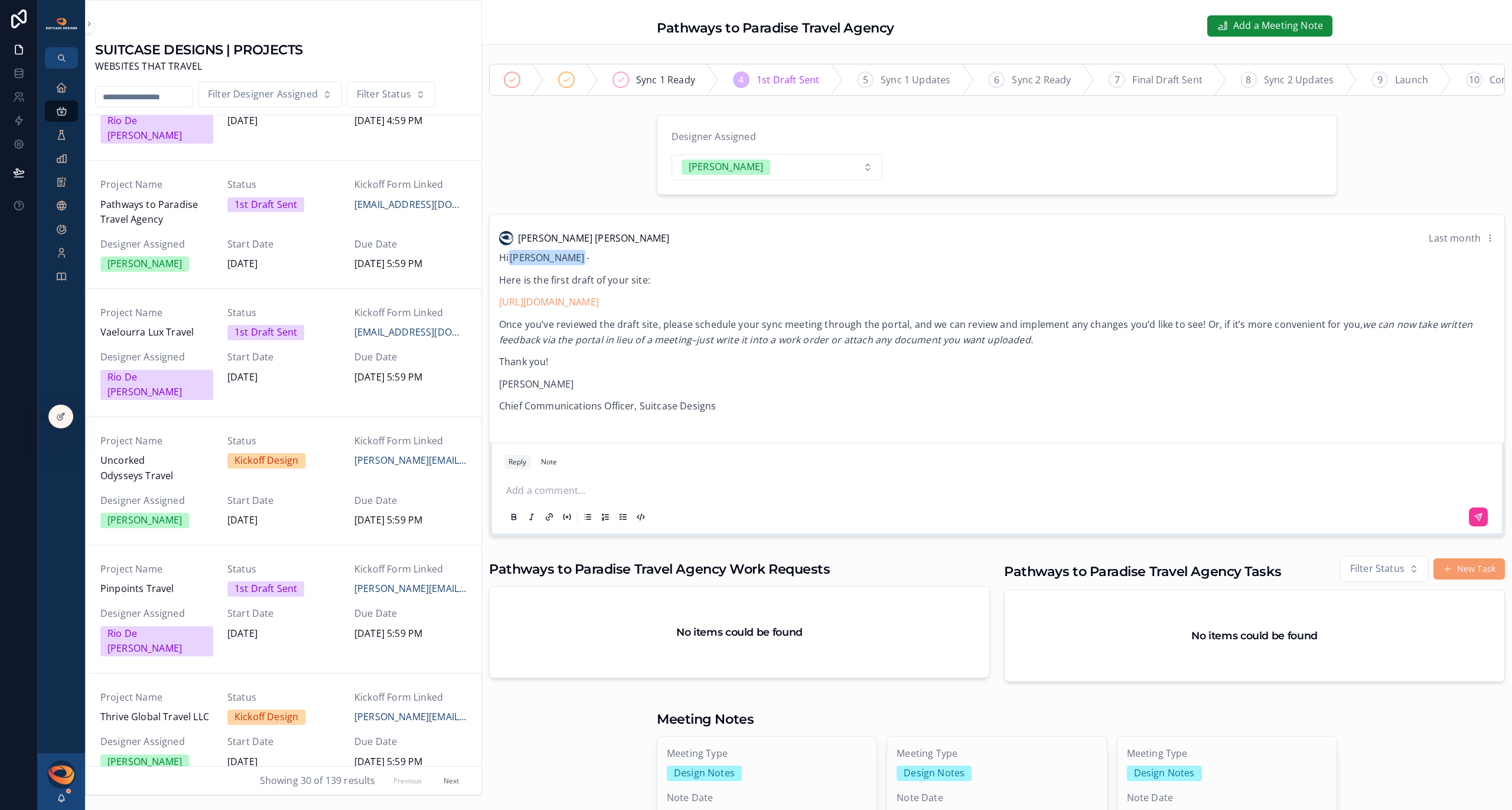
scroll to position [851, 0]
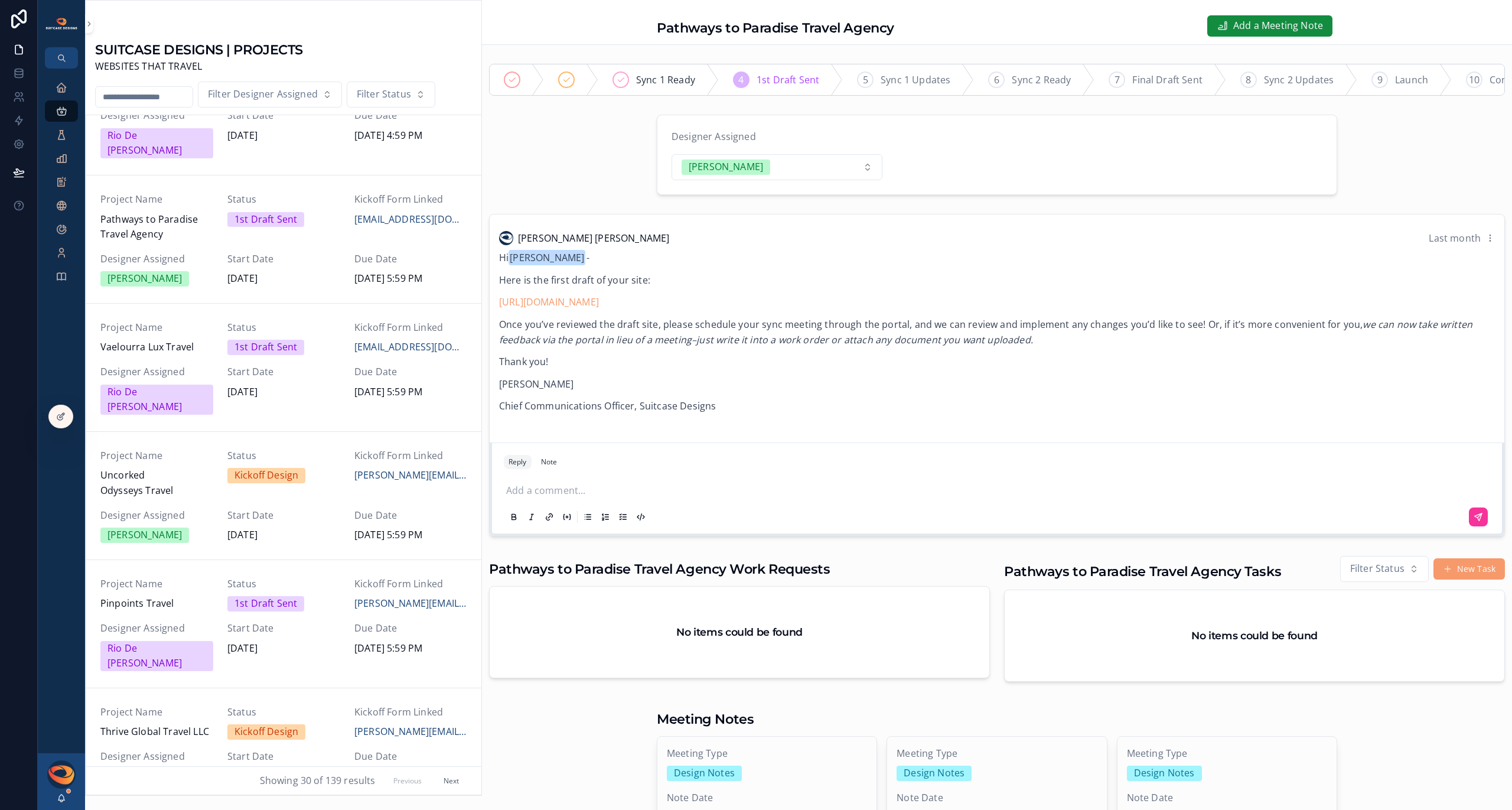
click at [393, 212] on span "[EMAIL_ADDRESS][DOMAIN_NAME]" at bounding box center [410, 219] width 113 height 15
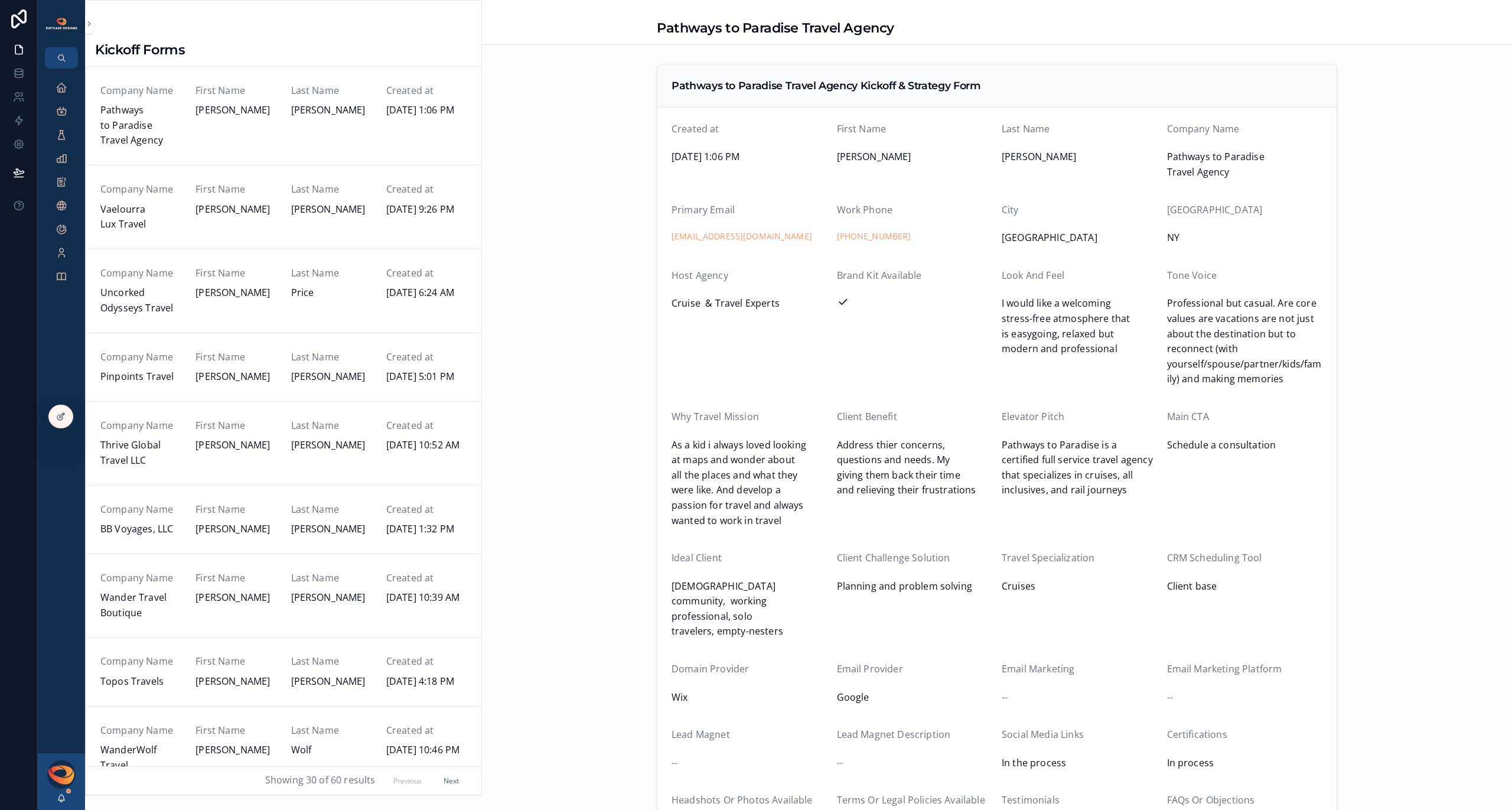
scroll to position [176, 0]
